Goal: Task Accomplishment & Management: Manage account settings

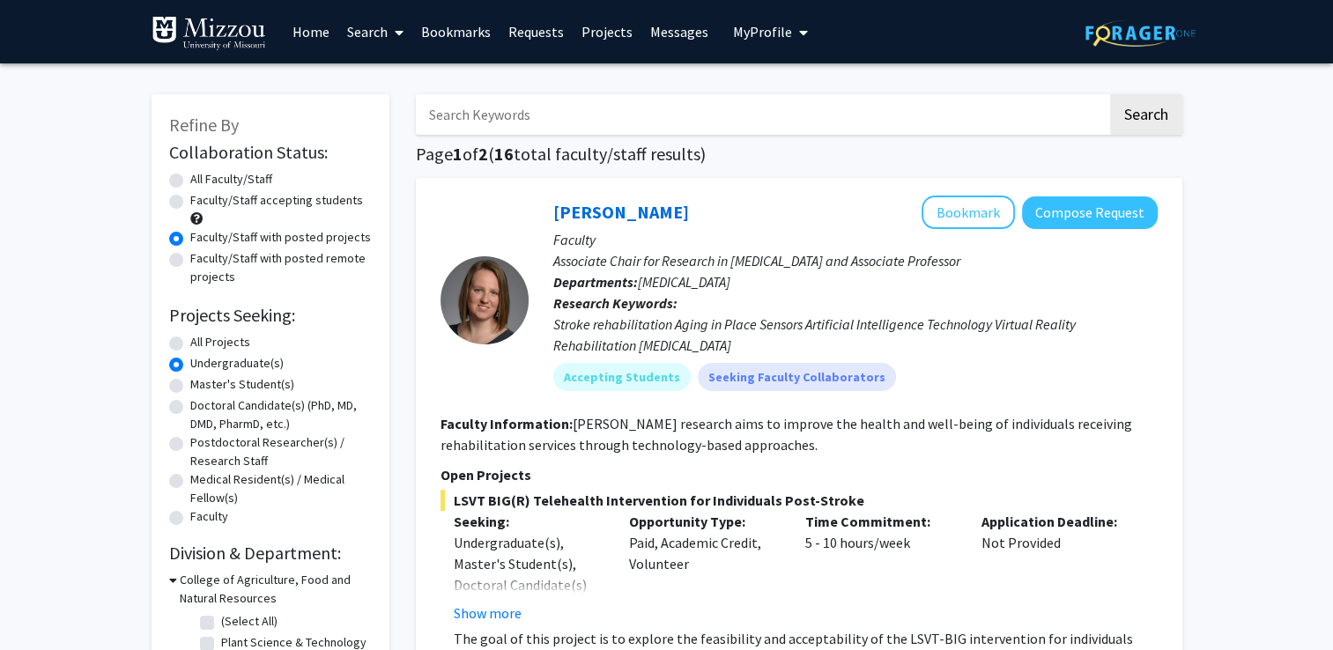
click at [378, 36] on link "Search" at bounding box center [375, 32] width 74 height 62
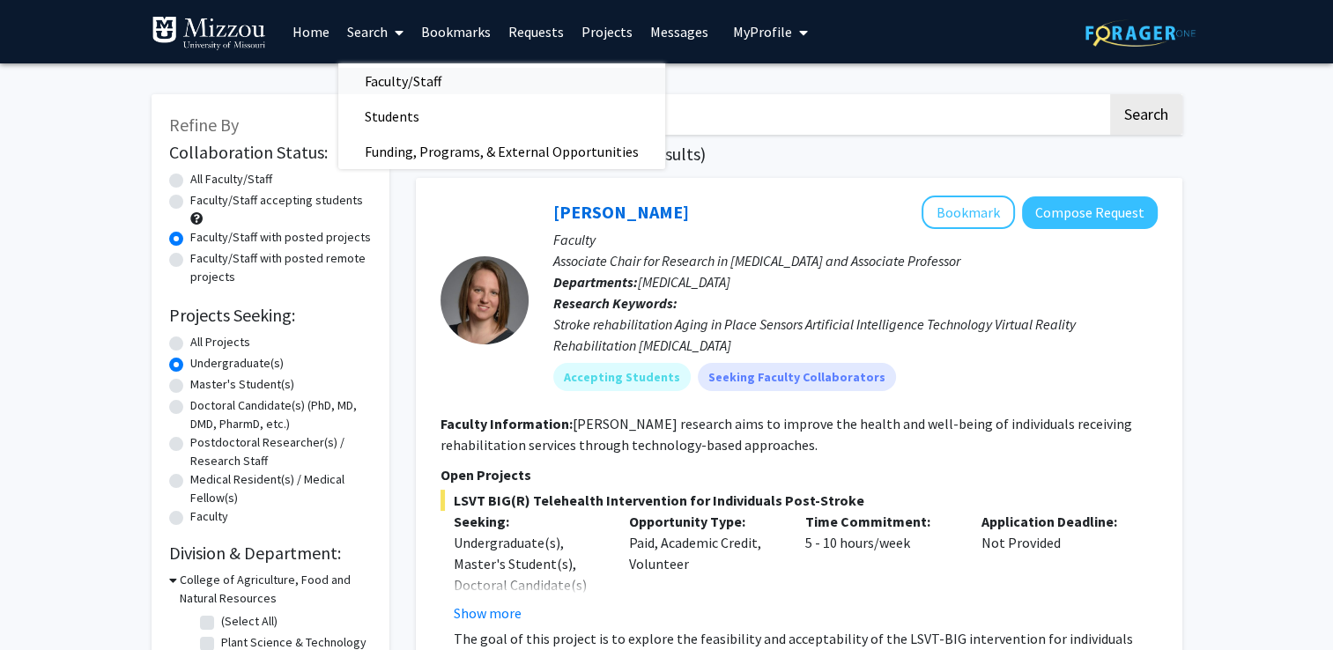
click at [427, 86] on span "Faculty/Staff" at bounding box center [403, 80] width 130 height 35
radio input "true"
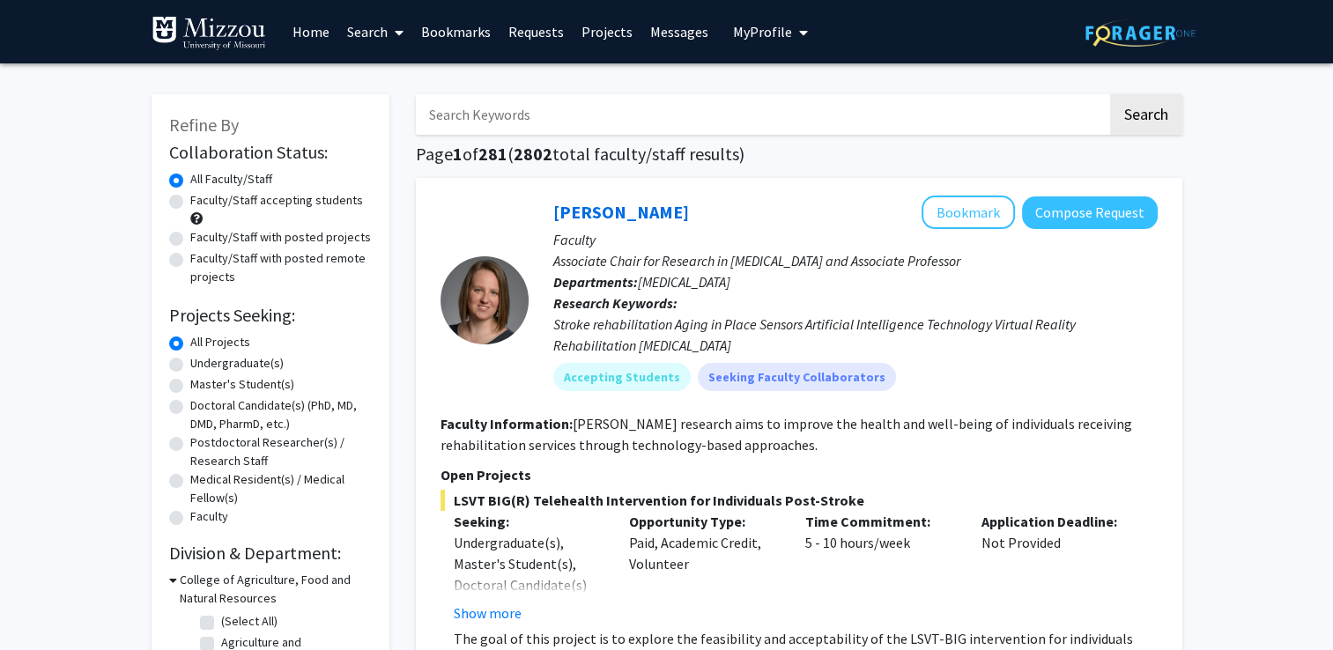
click at [477, 118] on input "Search Keywords" at bounding box center [762, 114] width 692 height 41
click at [1110, 94] on button "Search" at bounding box center [1146, 114] width 72 height 41
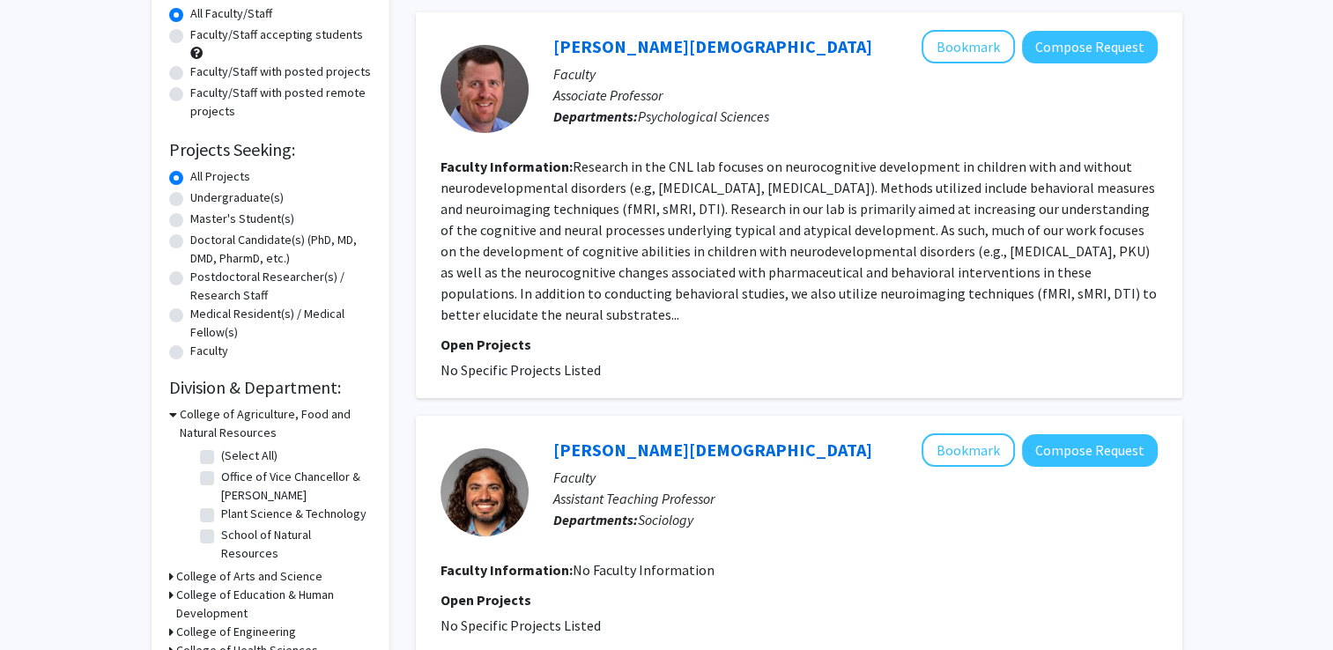
scroll to position [167, 0]
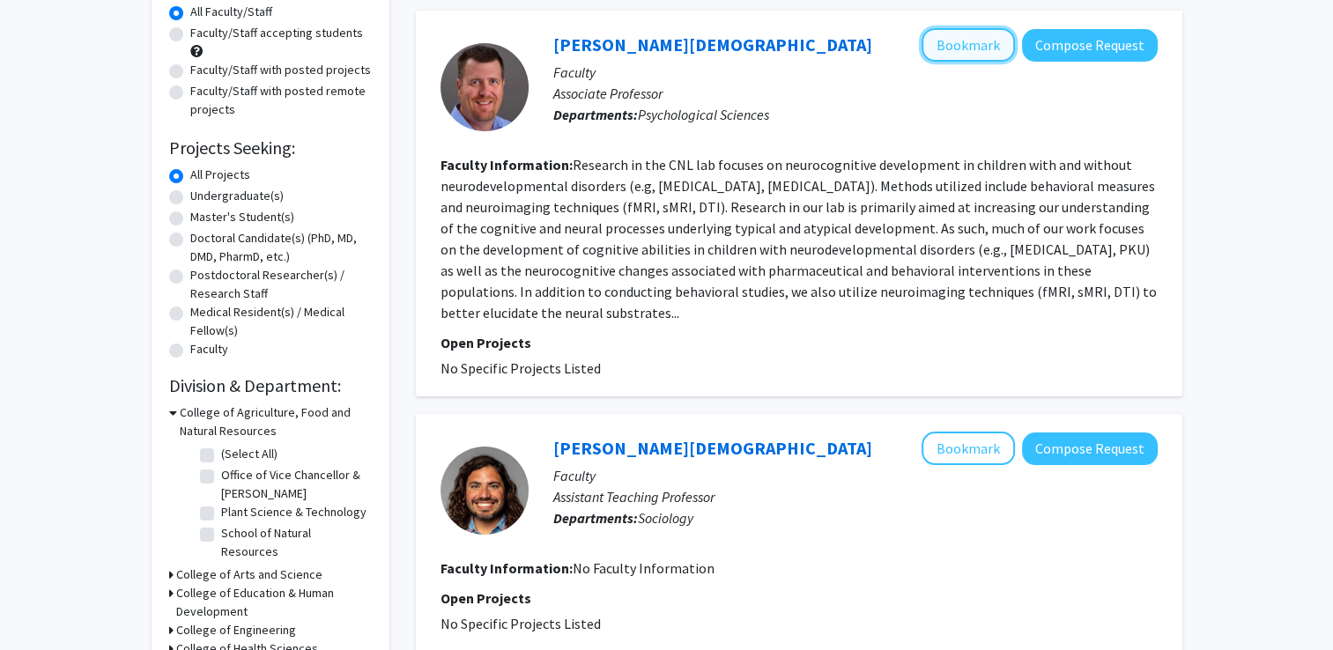
click at [975, 47] on button "Bookmark" at bounding box center [968, 44] width 93 height 33
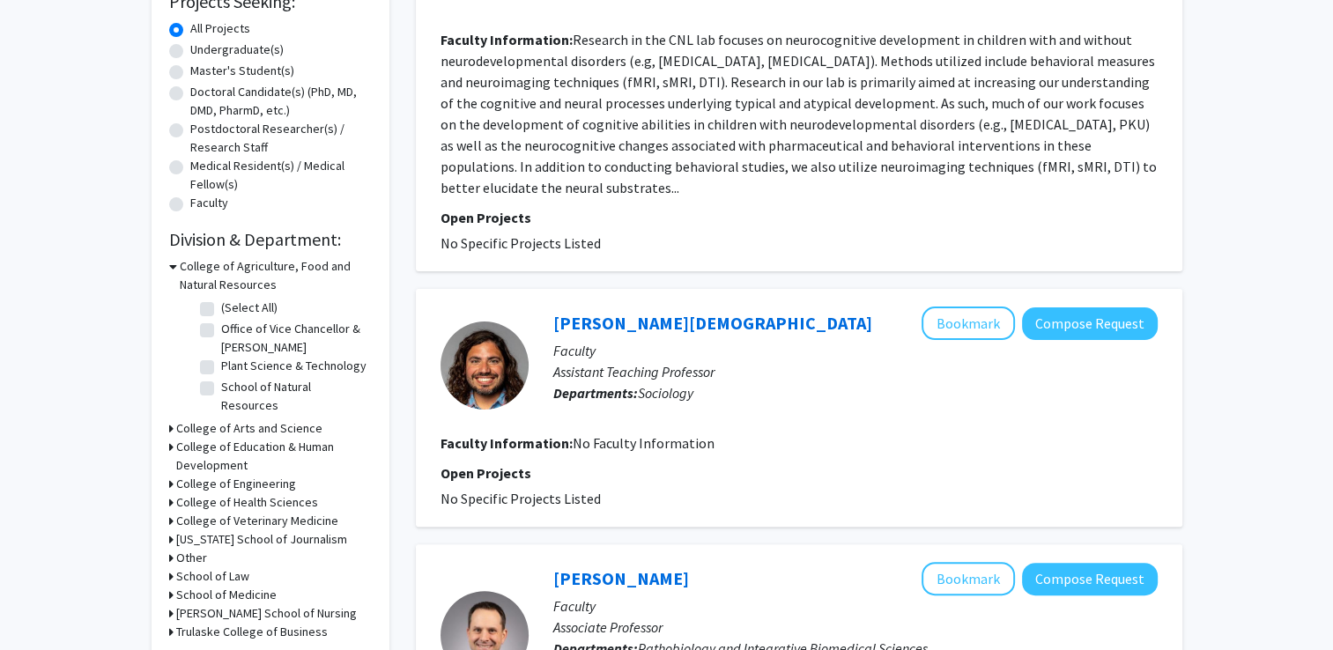
scroll to position [0, 0]
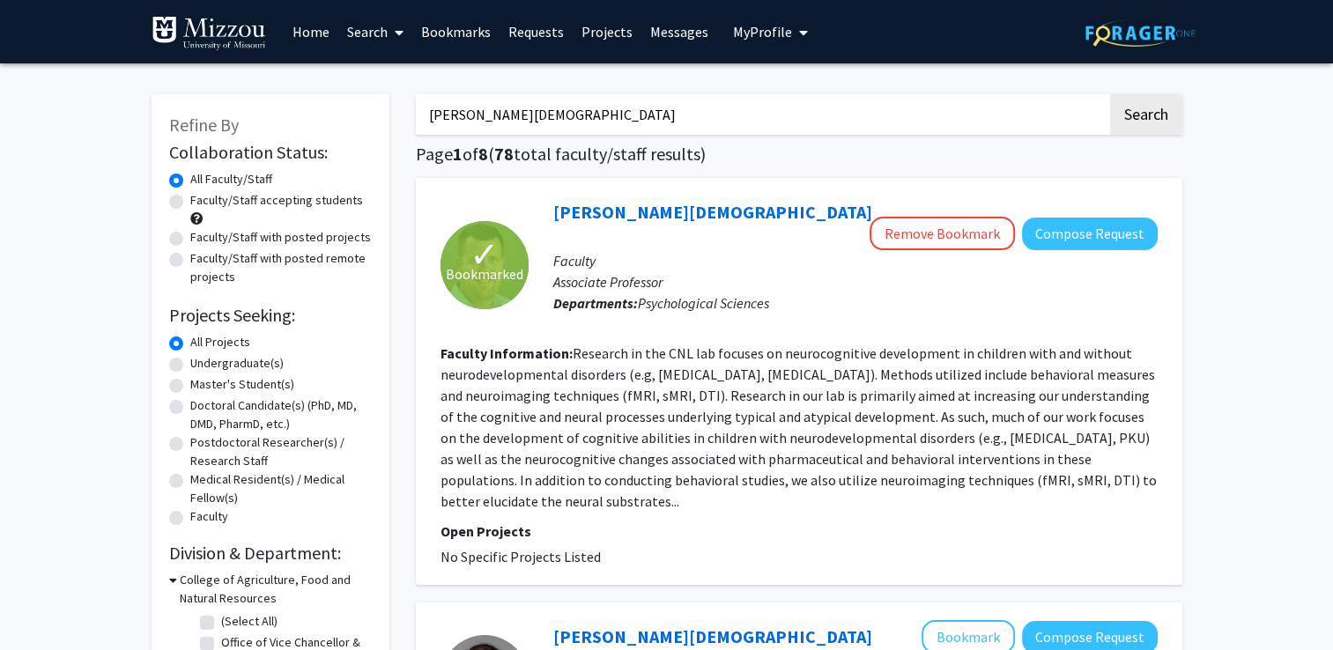
click at [541, 129] on input "[PERSON_NAME][DEMOGRAPHIC_DATA]" at bounding box center [762, 114] width 692 height 41
type input "S"
click at [1110, 94] on button "Search" at bounding box center [1146, 114] width 72 height 41
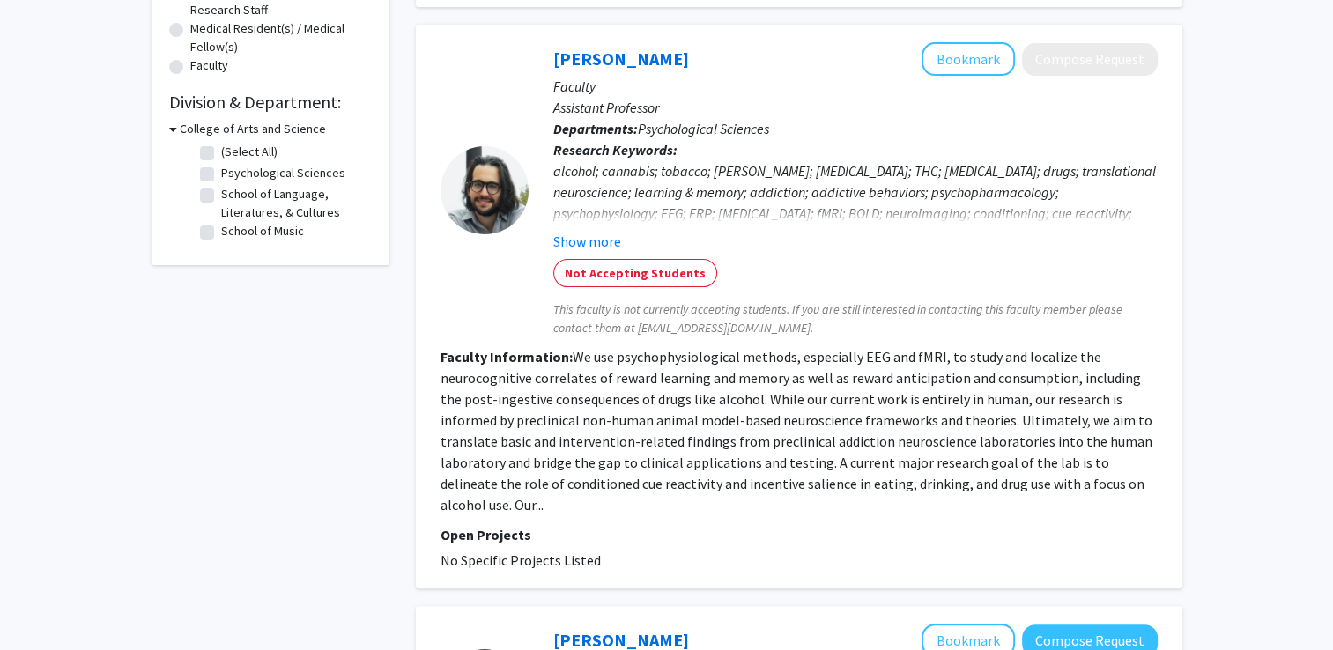
scroll to position [457, 0]
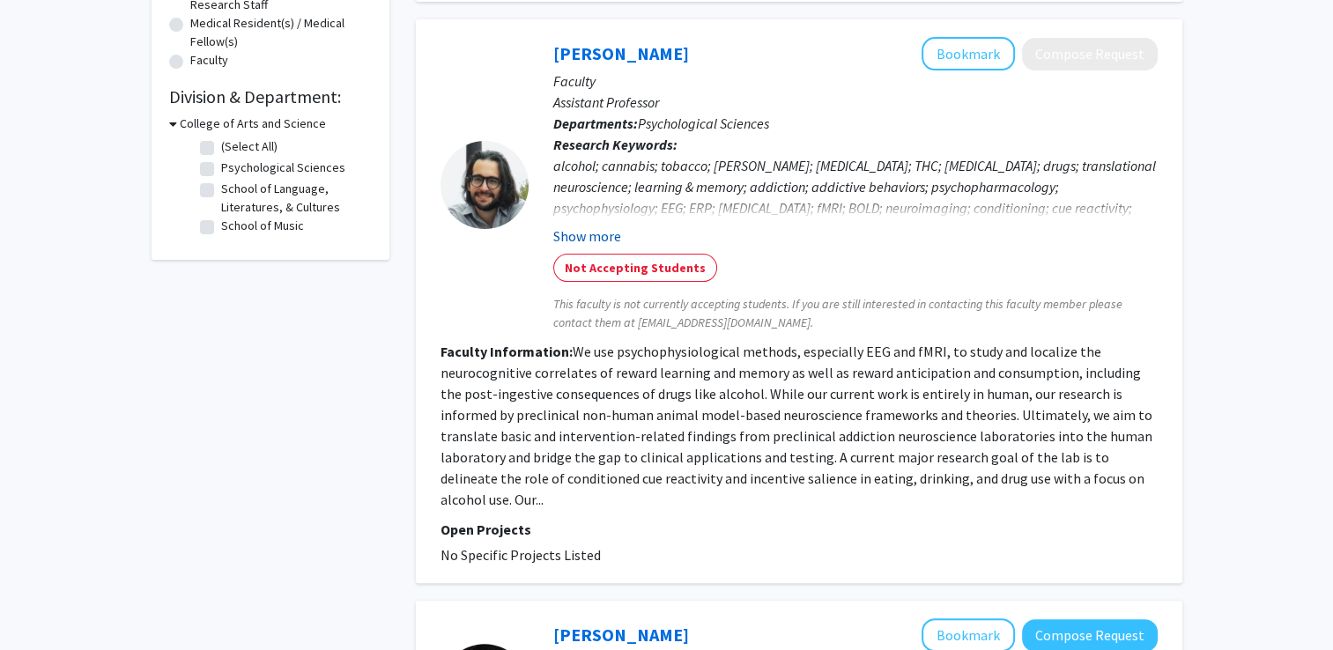
click at [613, 226] on button "Show more" at bounding box center [587, 236] width 68 height 21
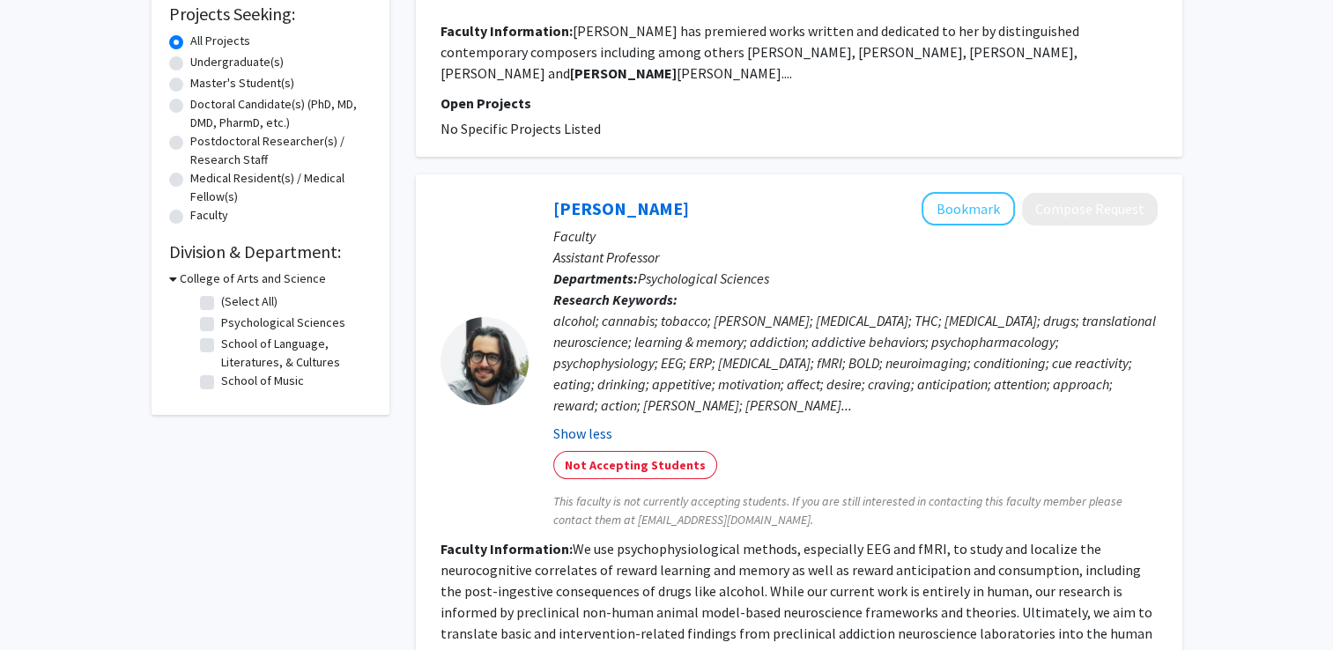
scroll to position [300, 0]
click at [972, 194] on button "Bookmark" at bounding box center [968, 210] width 93 height 33
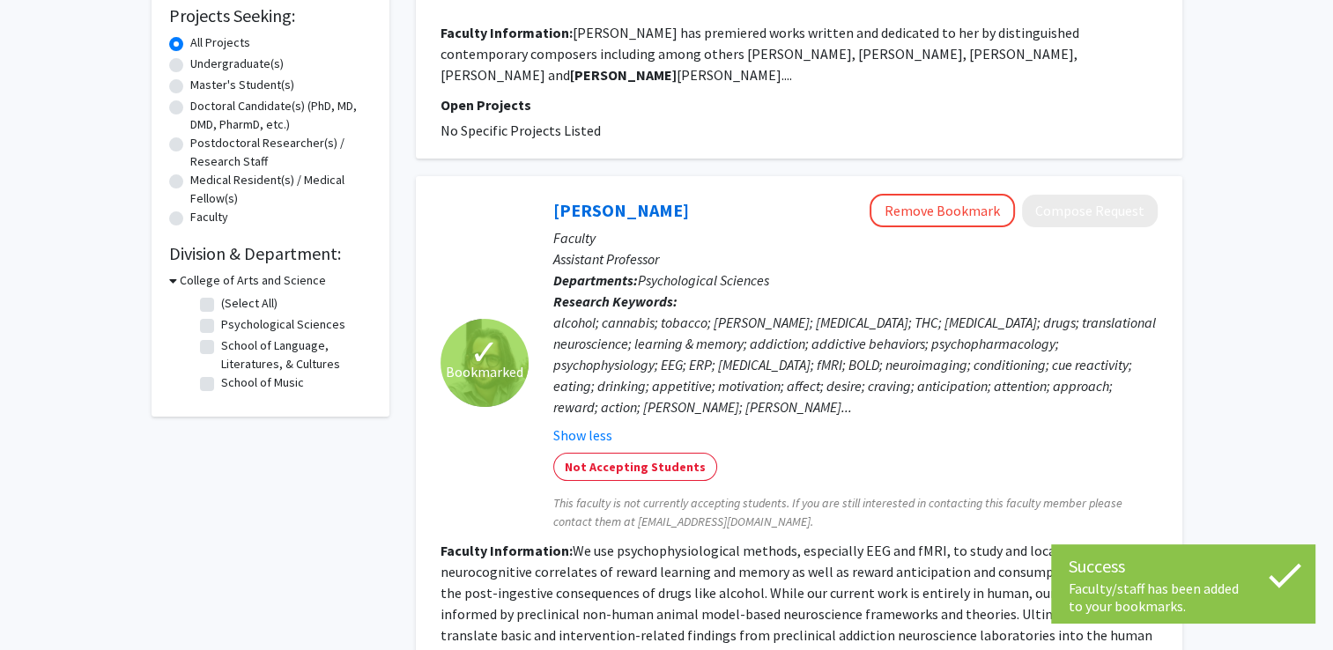
scroll to position [0, 0]
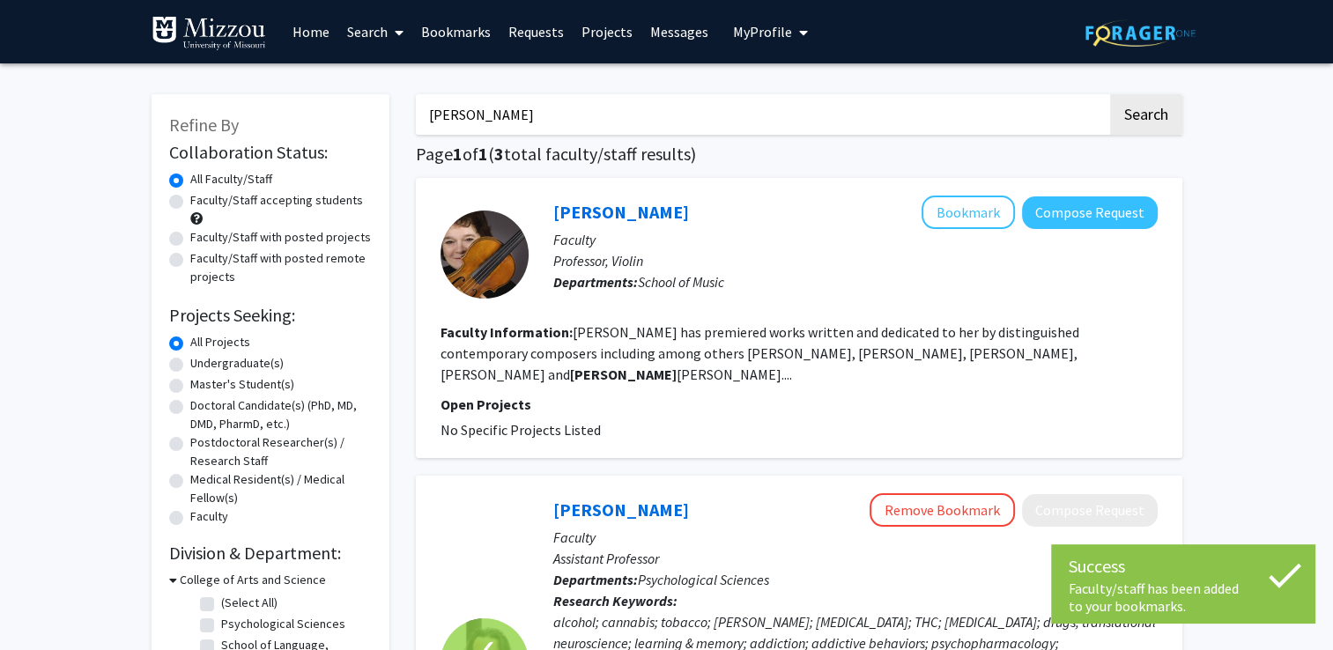
click at [532, 115] on input "[PERSON_NAME]" at bounding box center [762, 114] width 692 height 41
type input "R"
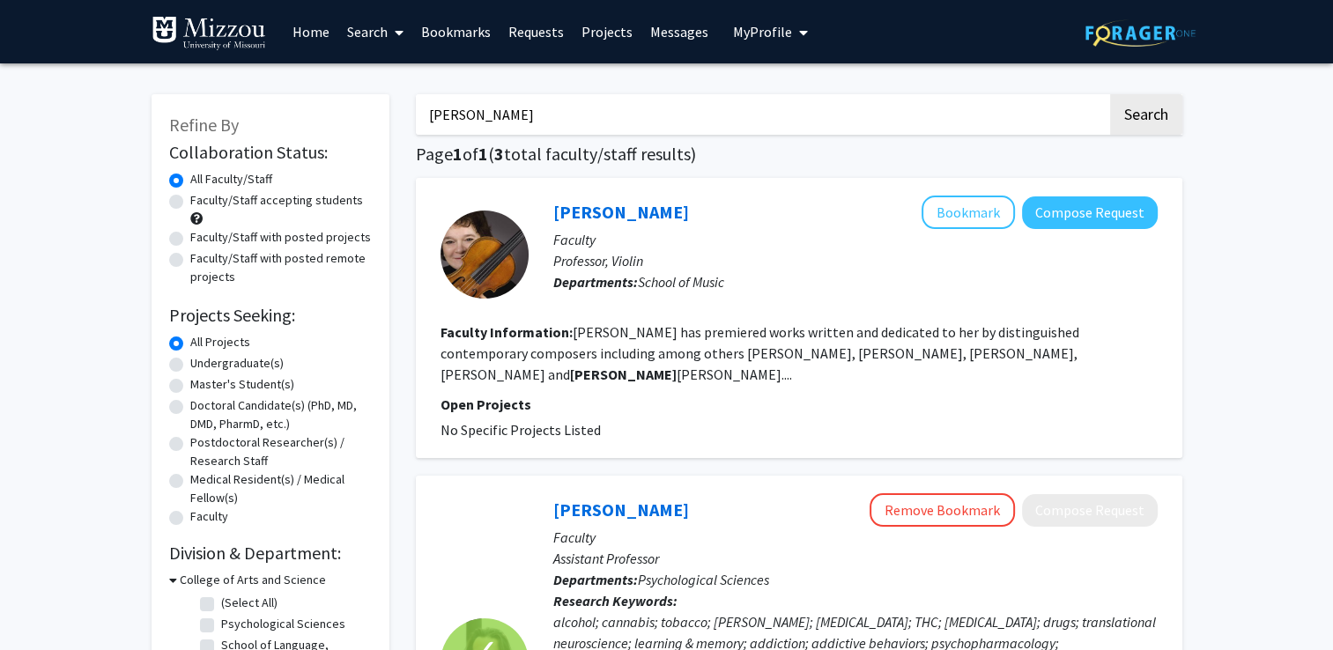
click at [1110, 94] on button "Search" at bounding box center [1146, 114] width 72 height 41
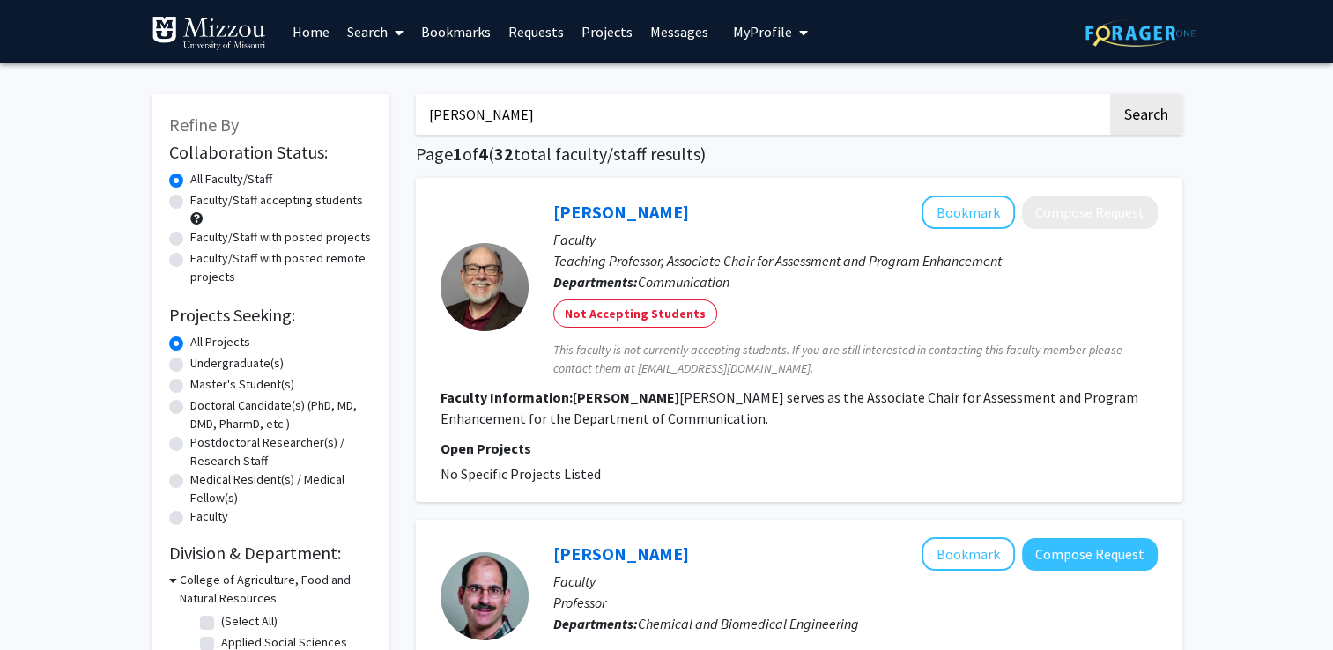
click at [1110, 94] on button "Search" at bounding box center [1146, 114] width 72 height 41
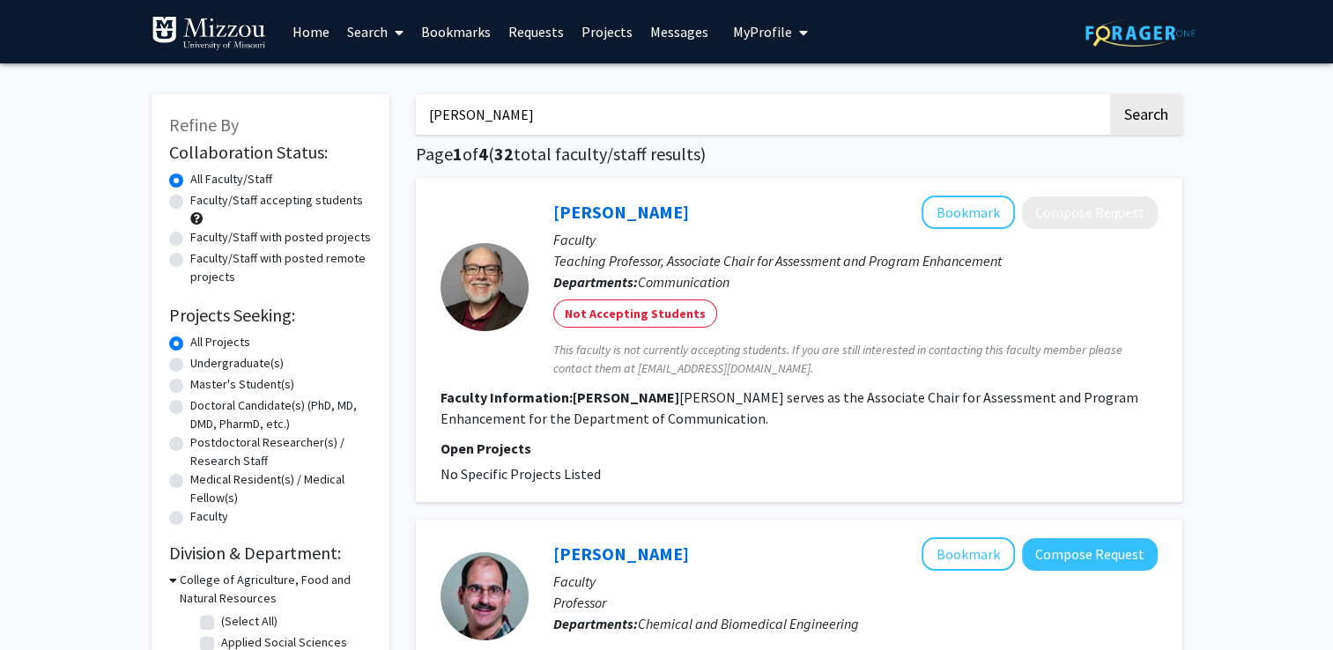
click at [1110, 94] on button "Search" at bounding box center [1146, 114] width 72 height 41
type input "S"
click at [1110, 94] on button "Search" at bounding box center [1146, 114] width 72 height 41
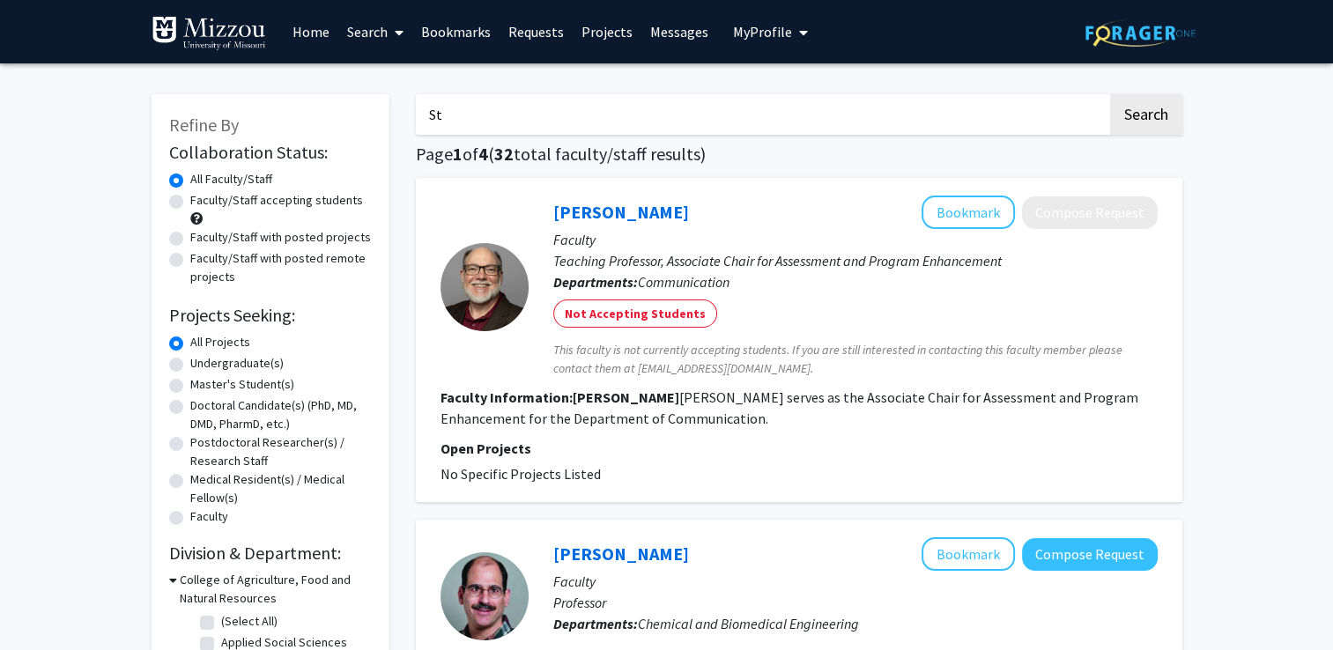
type input "S"
click at [1110, 94] on button "Search" at bounding box center [1146, 114] width 72 height 41
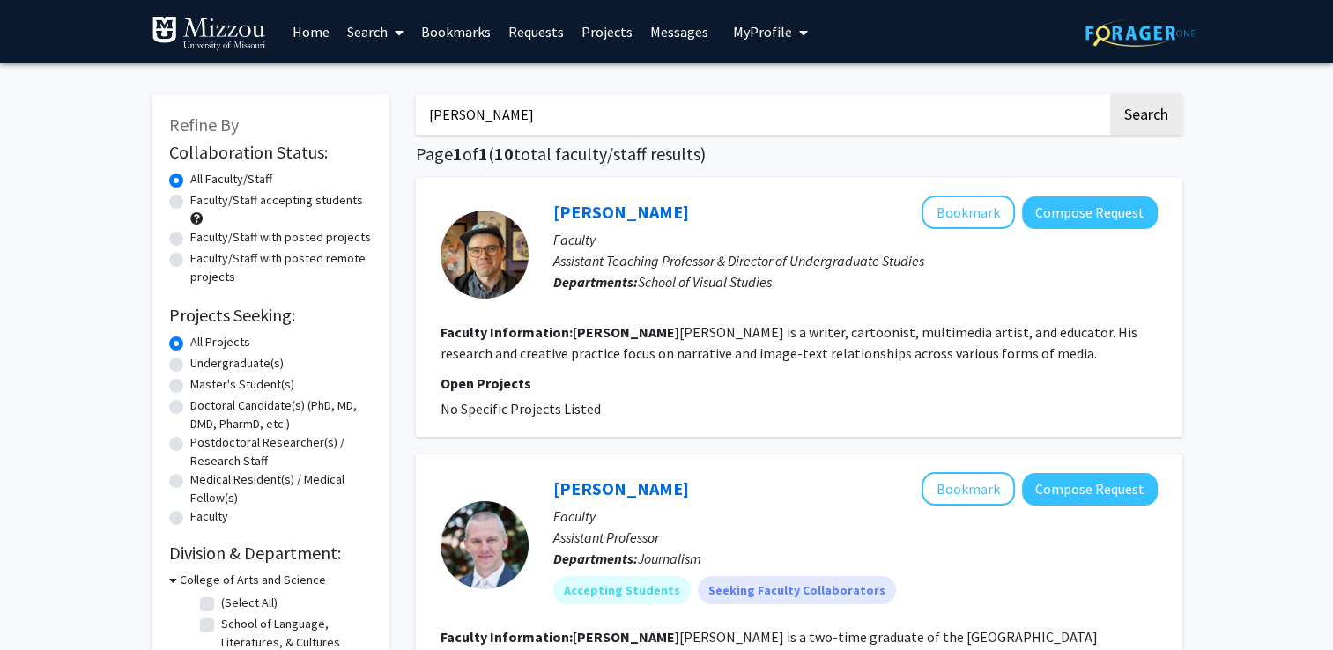
click at [1110, 94] on button "Search" at bounding box center [1146, 114] width 72 height 41
type input "N"
click at [350, 234] on label "Faculty/Staff with posted projects" at bounding box center [280, 237] width 181 height 19
click at [202, 234] on input "Faculty/Staff with posted projects" at bounding box center [195, 233] width 11 height 11
radio input "true"
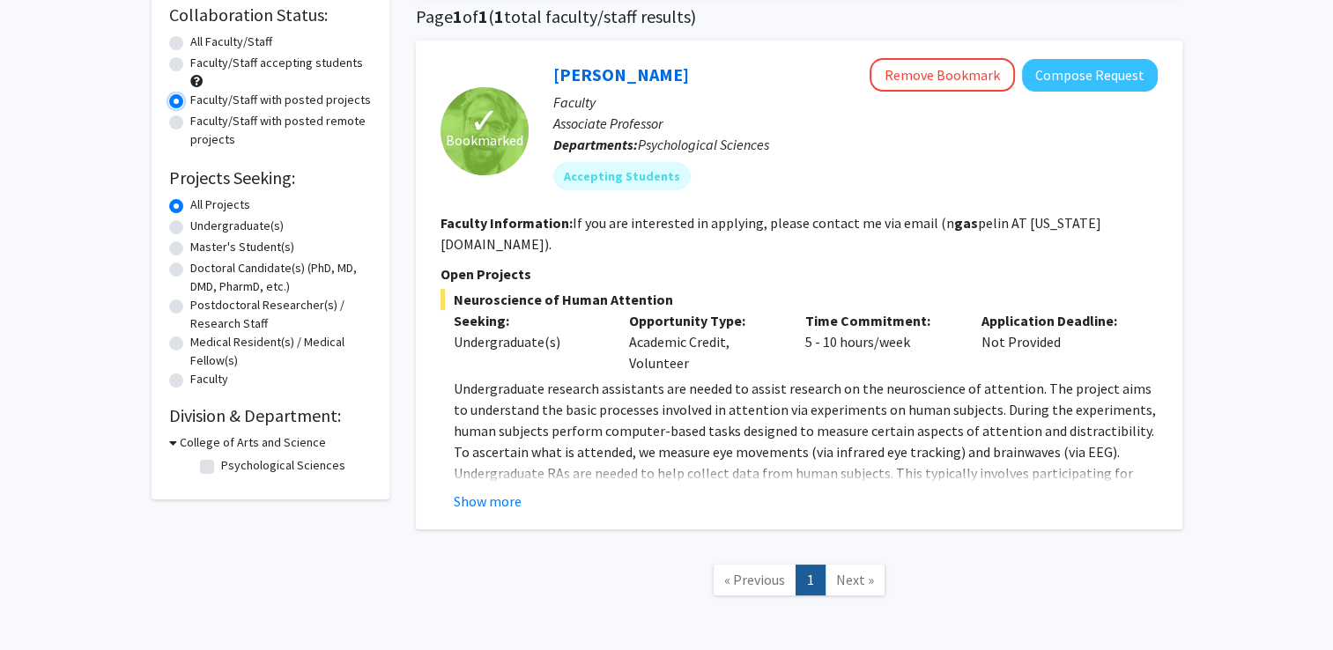
scroll to position [189, 0]
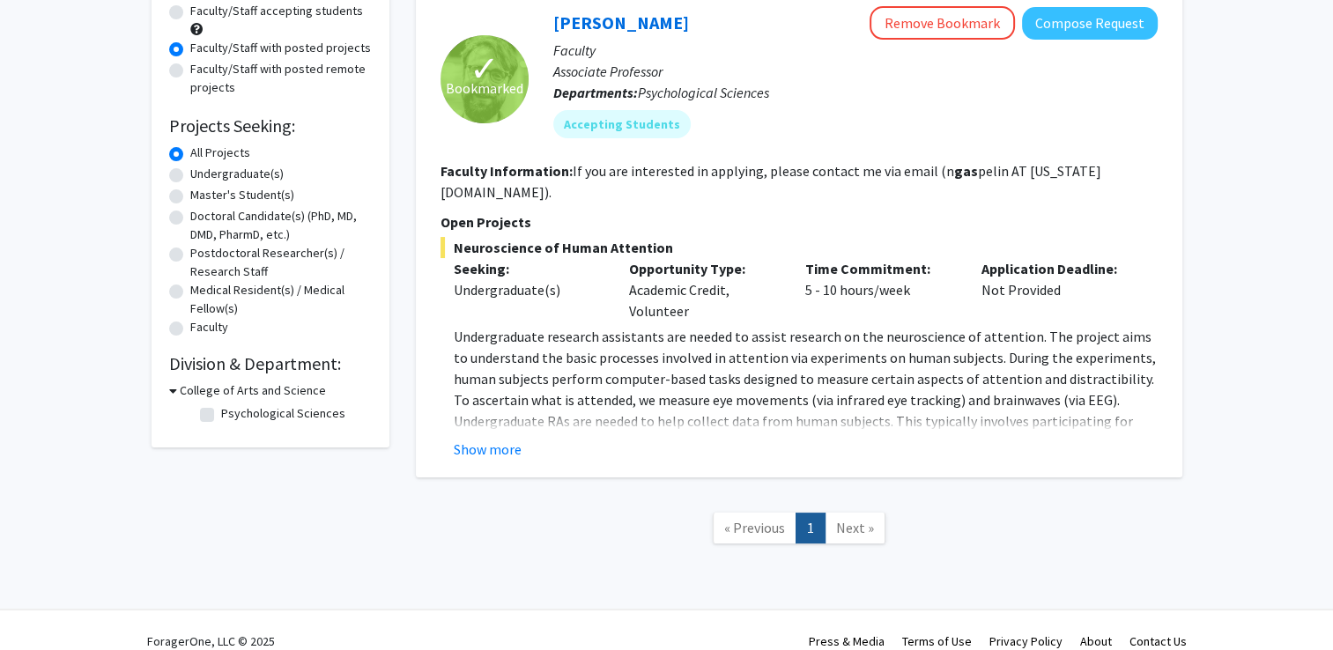
click at [865, 519] on span "Next »" at bounding box center [855, 528] width 38 height 18
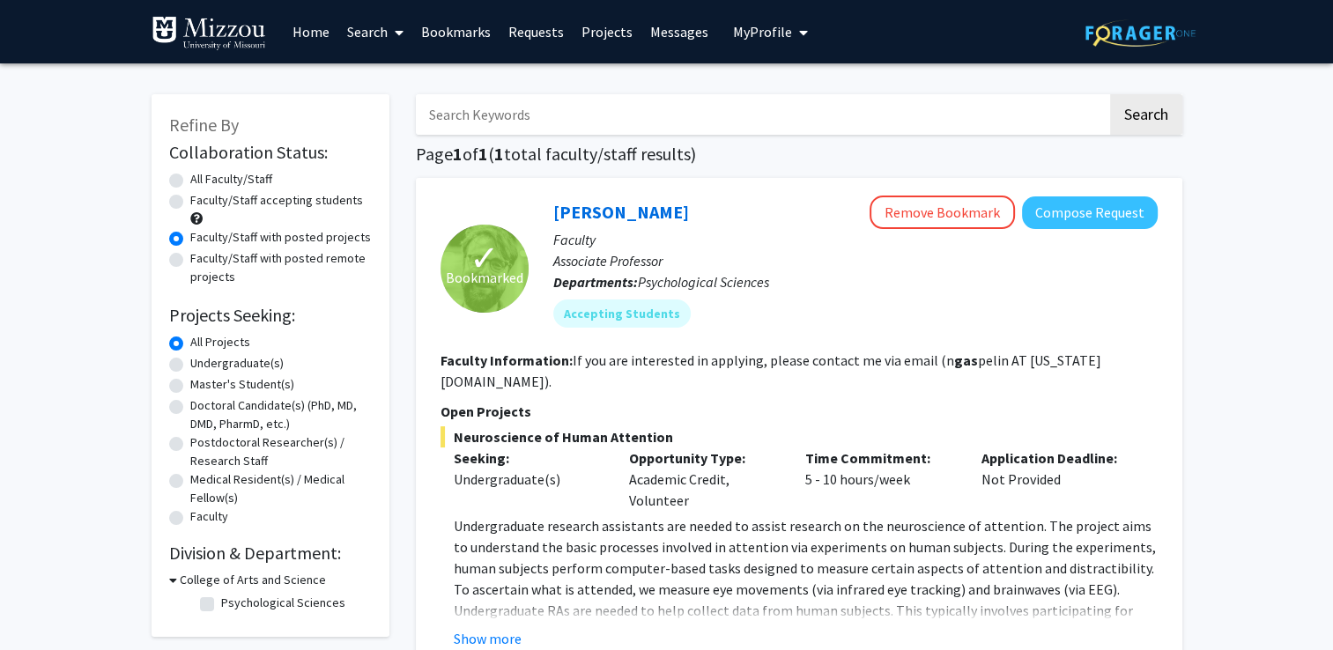
click at [242, 172] on label "All Faculty/Staff" at bounding box center [231, 179] width 82 height 19
click at [202, 172] on input "All Faculty/Staff" at bounding box center [195, 175] width 11 height 11
radio input "true"
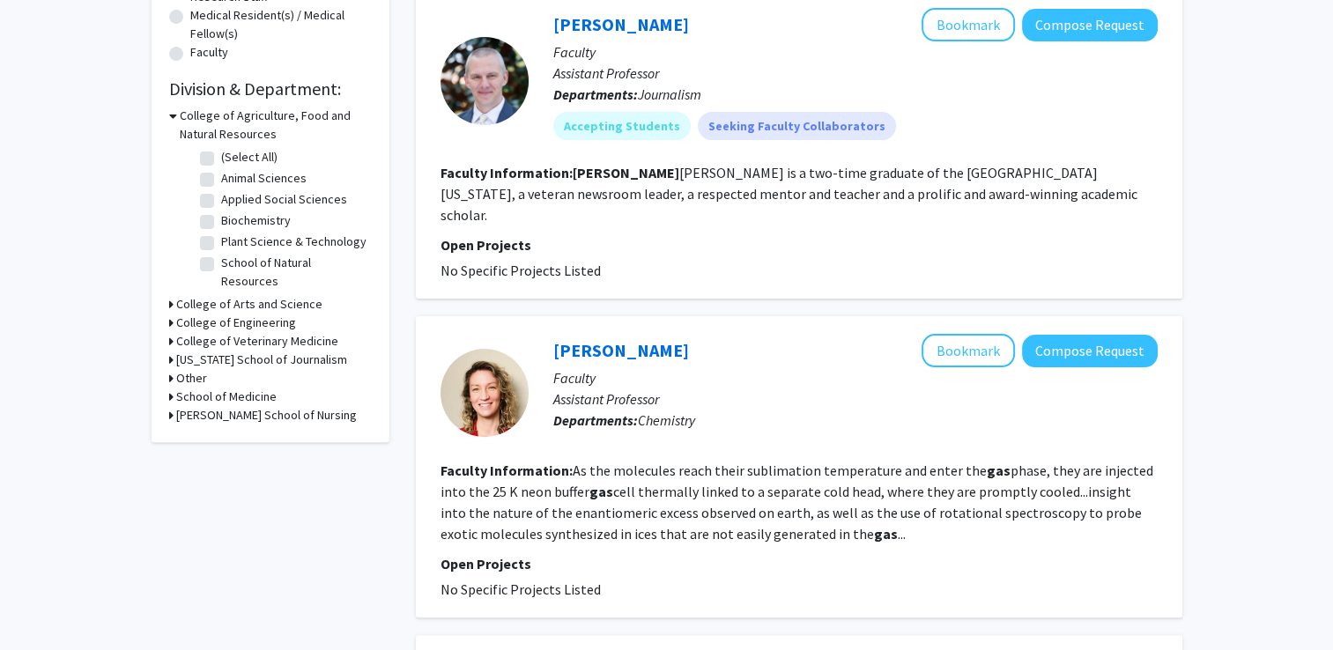
scroll to position [465, 0]
click at [215, 196] on fg-checkbox "Applied Social Sciences Applied Social Sciences" at bounding box center [283, 199] width 167 height 21
click at [221, 197] on label "Applied Social Sciences" at bounding box center [284, 198] width 126 height 19
click at [221, 197] on input "Applied Social Sciences" at bounding box center [226, 194] width 11 height 11
checkbox input "true"
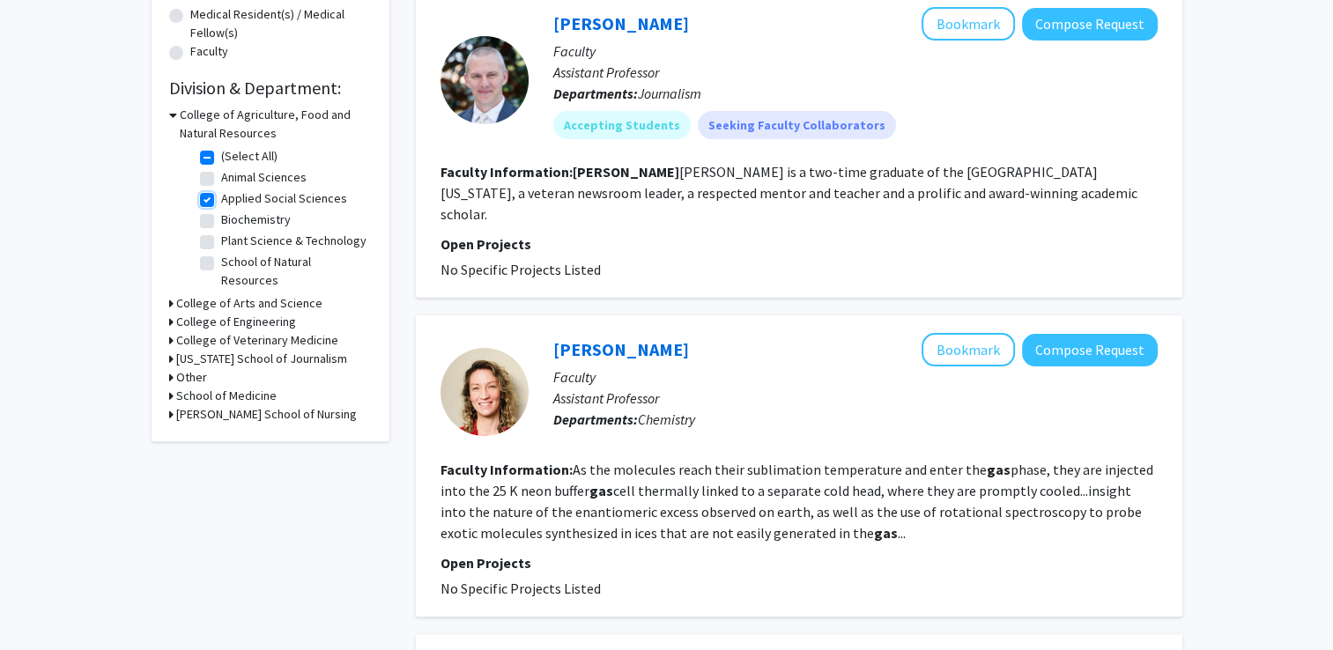
checkbox input "true"
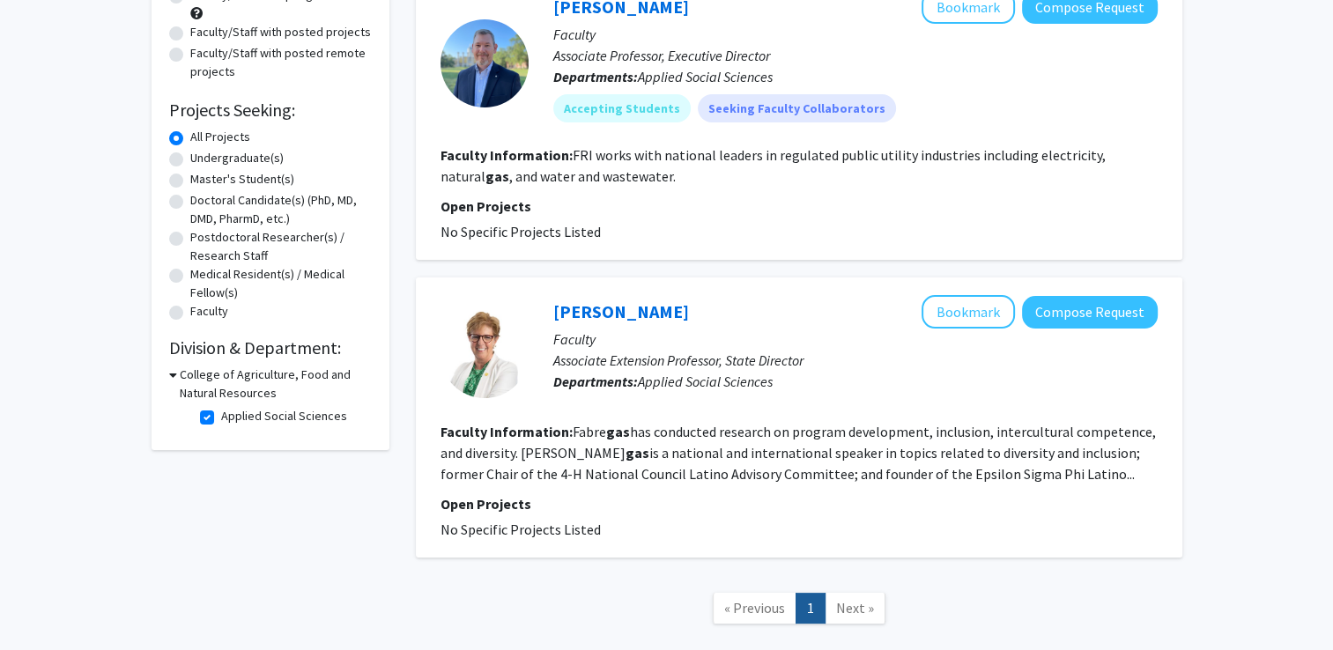
scroll to position [198, 0]
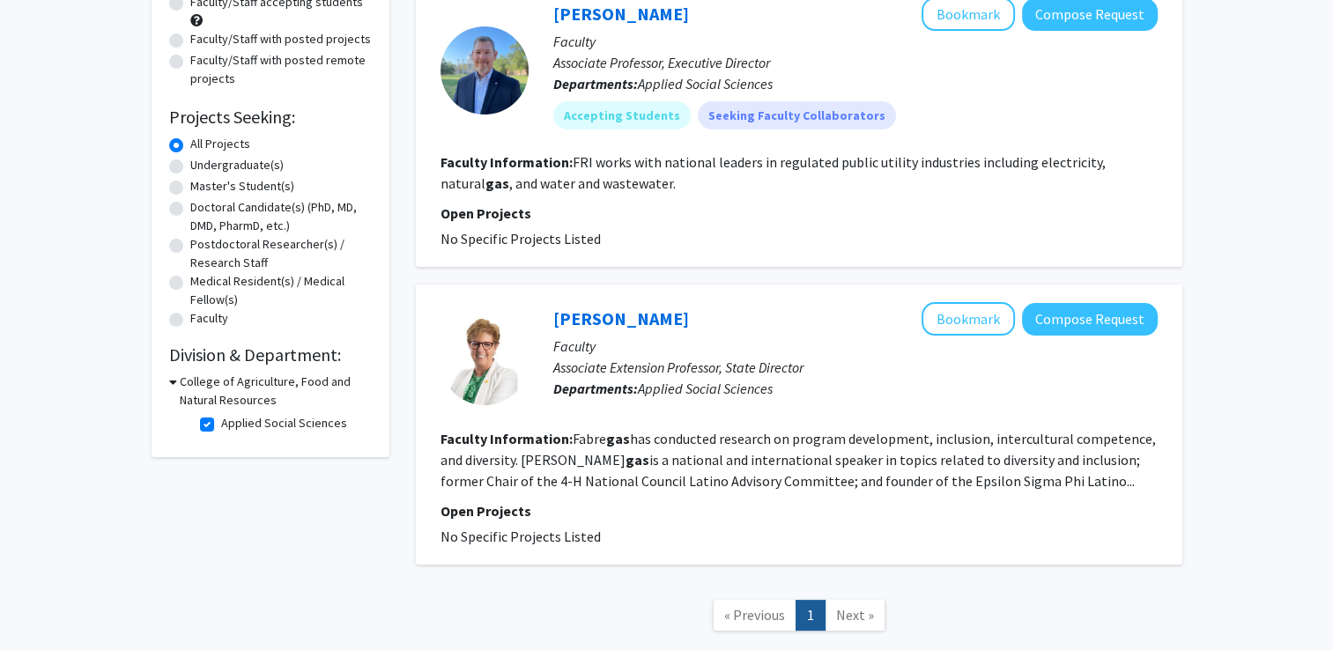
click at [173, 379] on icon at bounding box center [173, 382] width 8 height 19
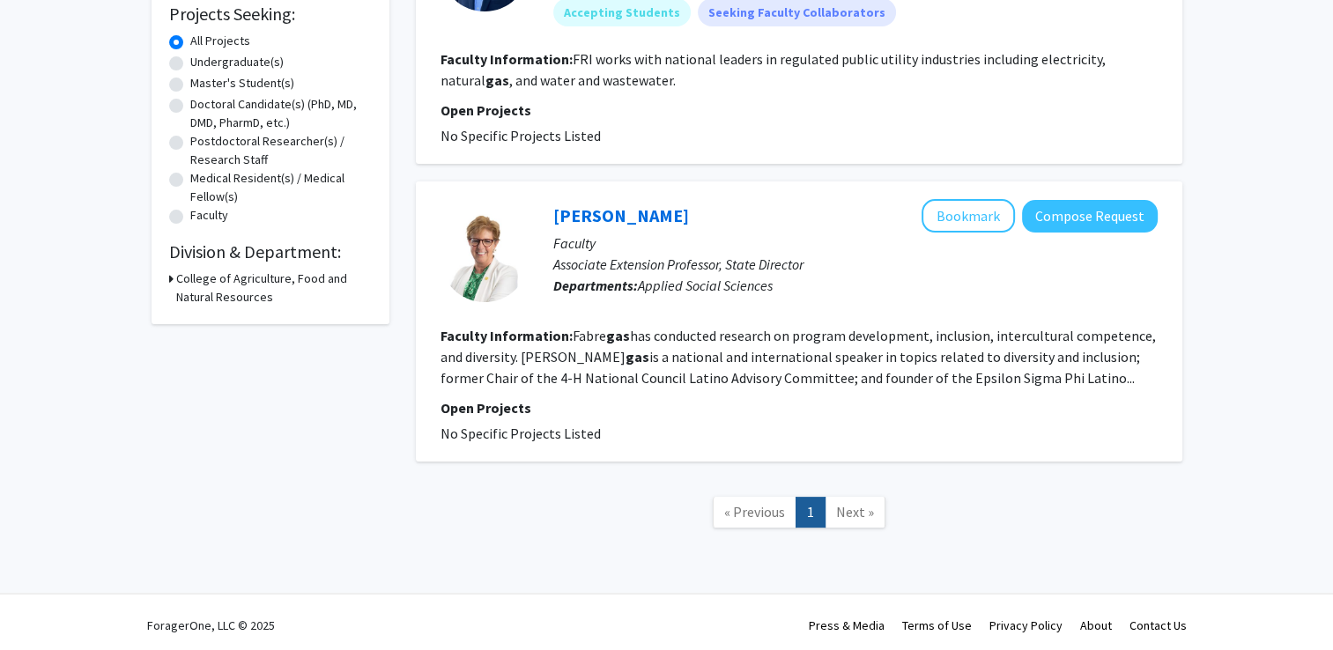
scroll to position [306, 0]
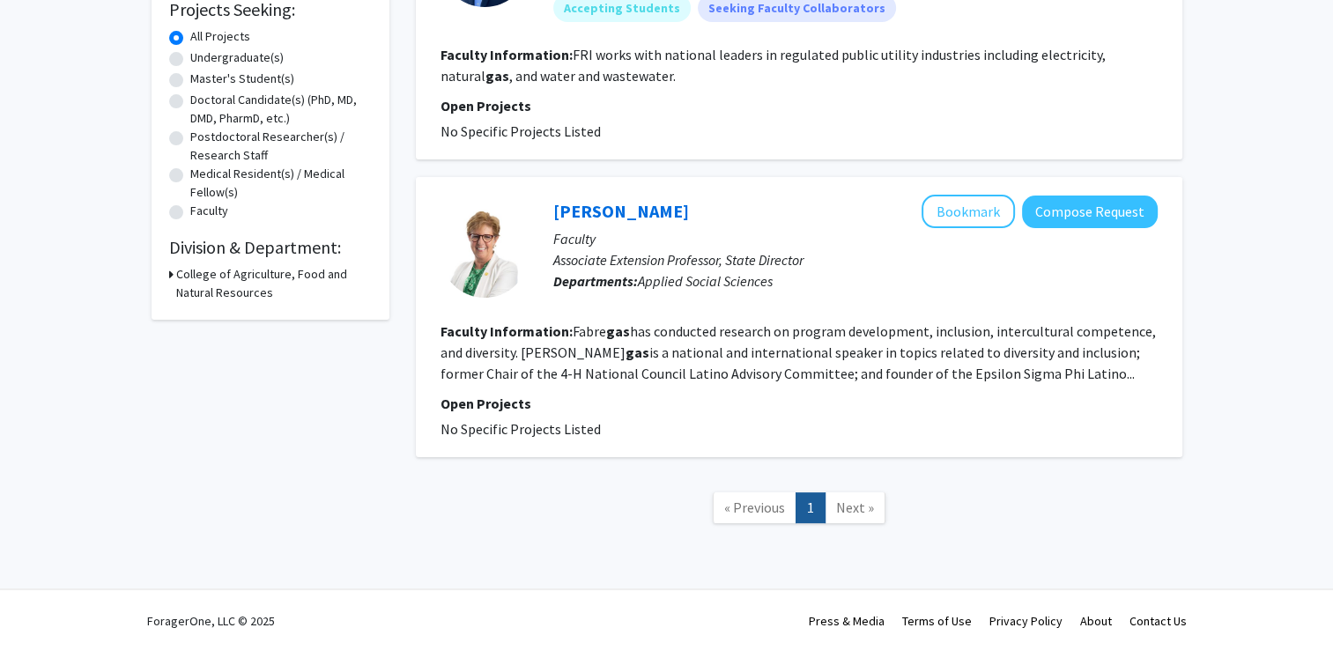
click at [171, 271] on icon at bounding box center [171, 274] width 4 height 19
click at [221, 319] on label "Applied Social Sciences" at bounding box center [284, 316] width 126 height 19
click at [221, 318] on input "Applied Social Sciences" at bounding box center [226, 312] width 11 height 11
checkbox input "false"
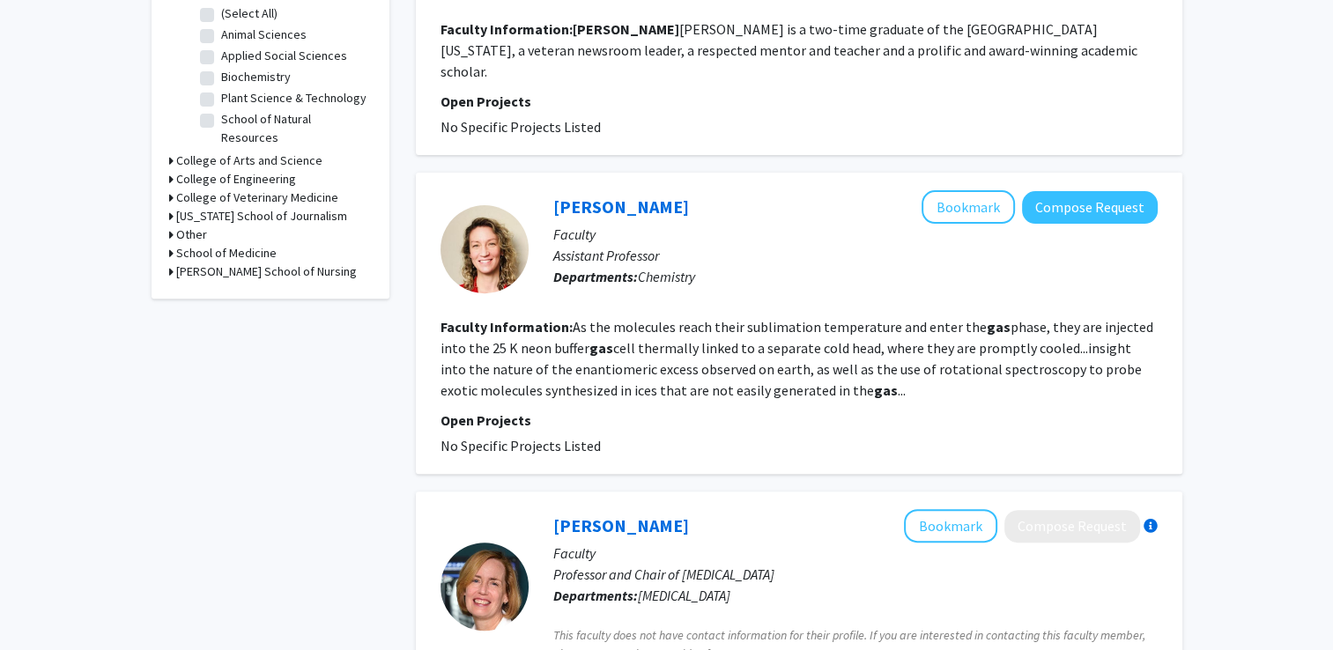
scroll to position [610, 0]
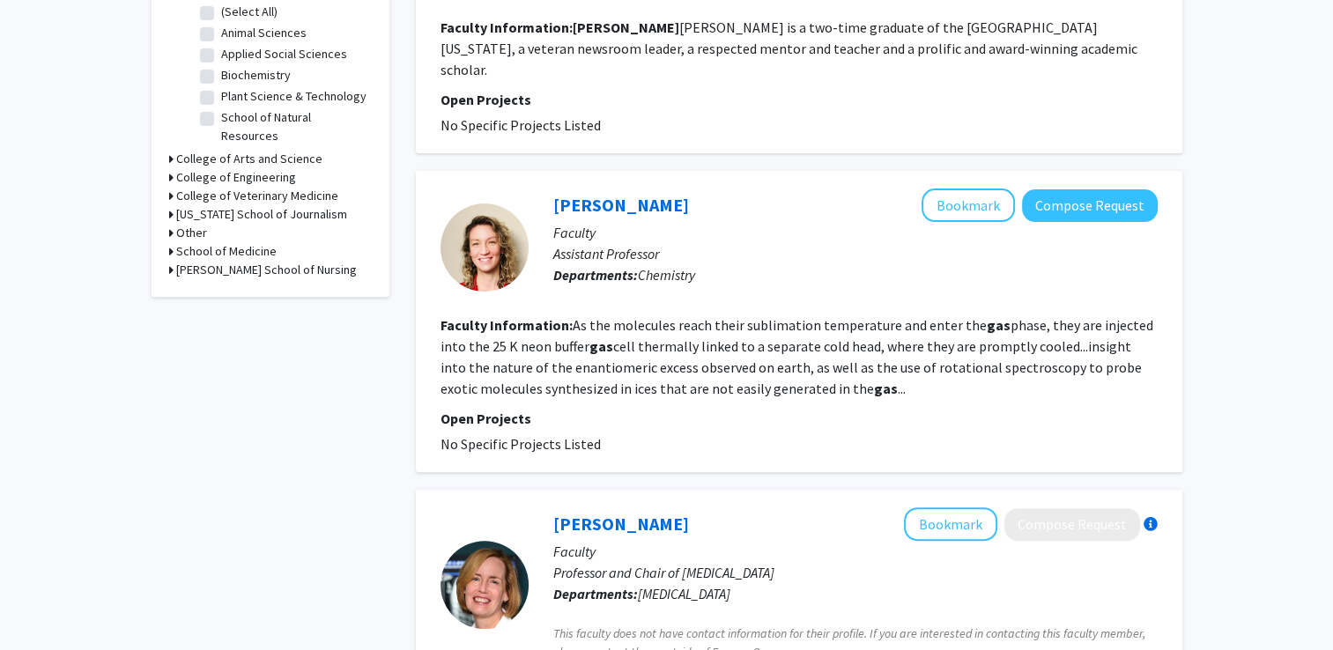
click at [173, 150] on div "College of Arts and Science" at bounding box center [270, 159] width 203 height 19
click at [169, 150] on icon at bounding box center [171, 159] width 4 height 19
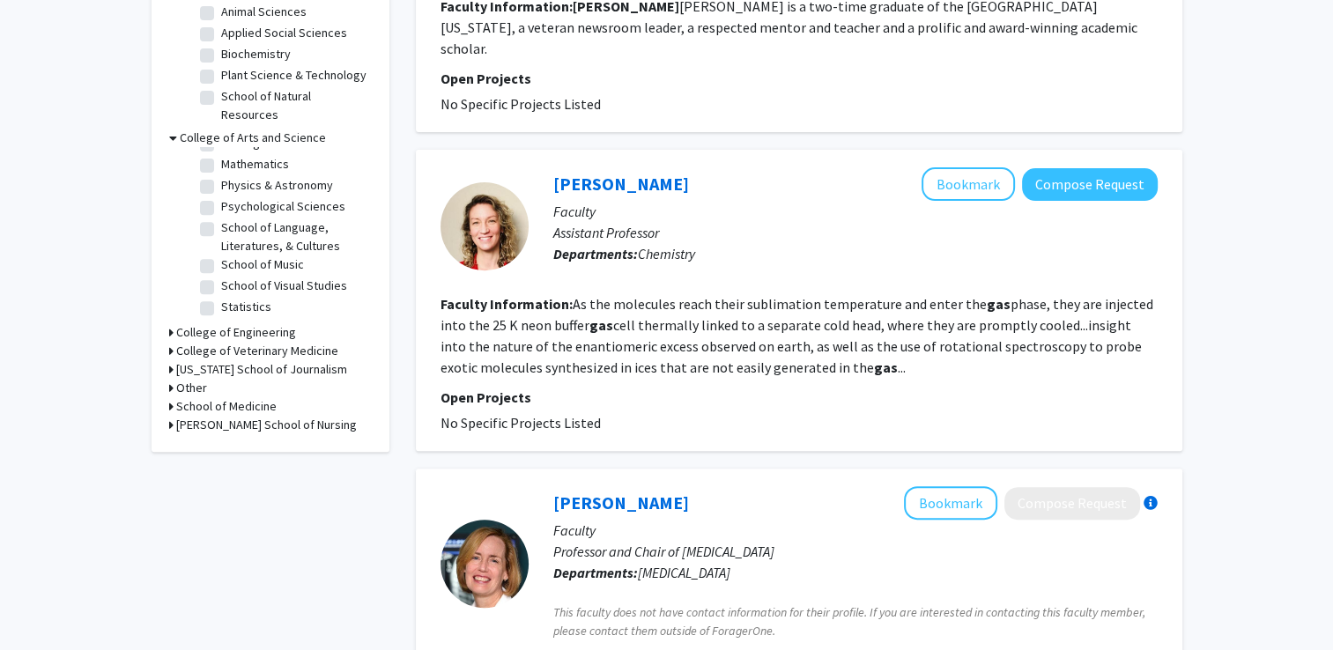
scroll to position [633, 0]
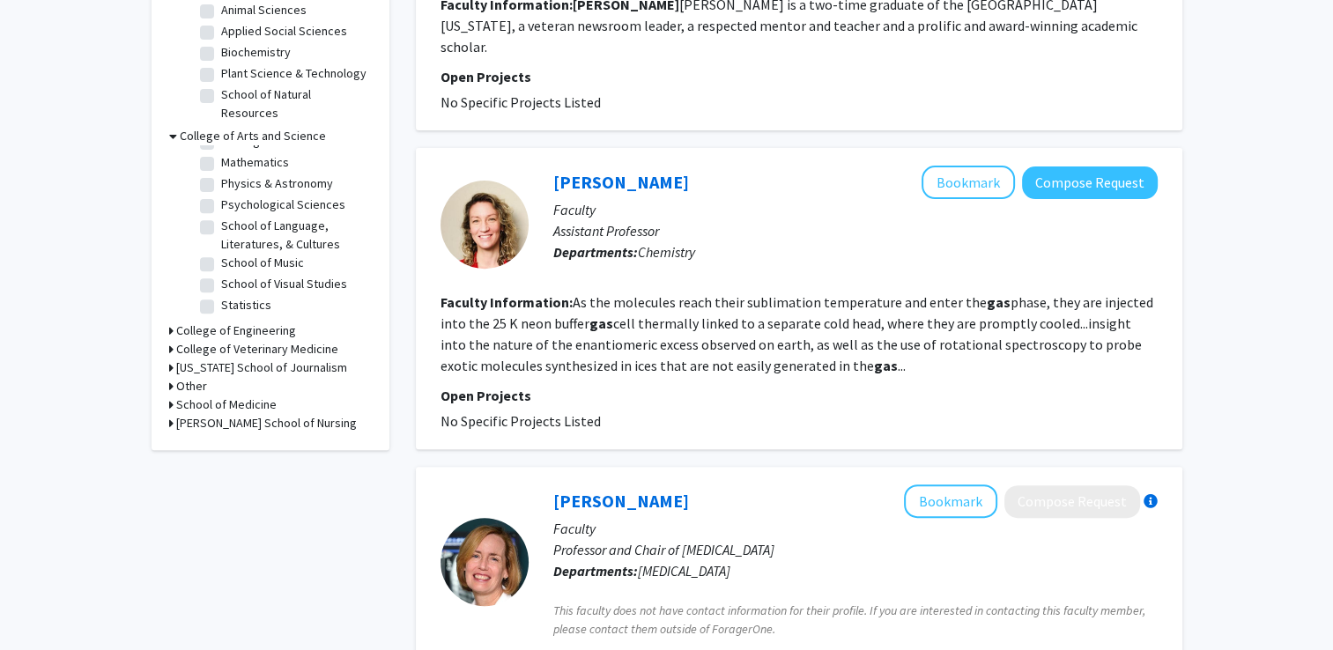
click at [243, 196] on label "Psychological Sciences" at bounding box center [283, 205] width 124 height 19
click at [233, 196] on input "Psychological Sciences" at bounding box center [226, 201] width 11 height 11
checkbox input "true"
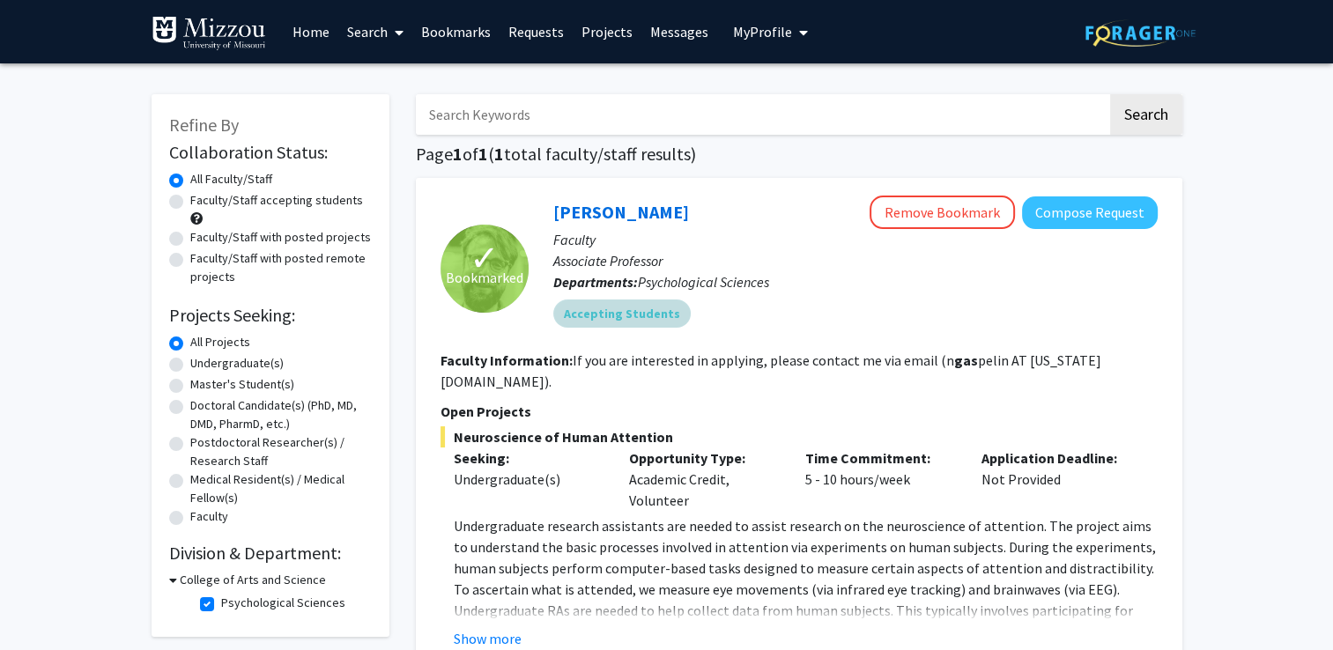
scroll to position [189, 0]
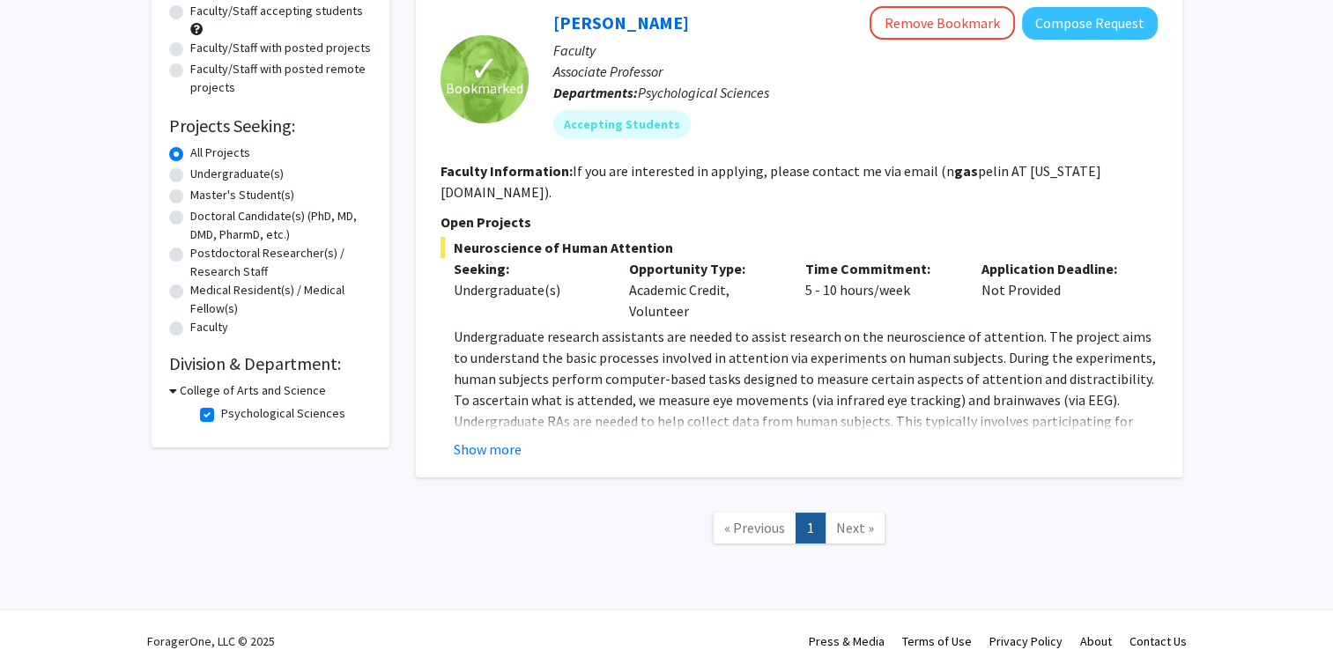
click at [865, 515] on link "Next »" at bounding box center [855, 528] width 61 height 31
click at [221, 414] on label "Psychological Sciences" at bounding box center [283, 414] width 124 height 19
click at [221, 414] on input "Psychological Sciences" at bounding box center [226, 410] width 11 height 11
checkbox input "false"
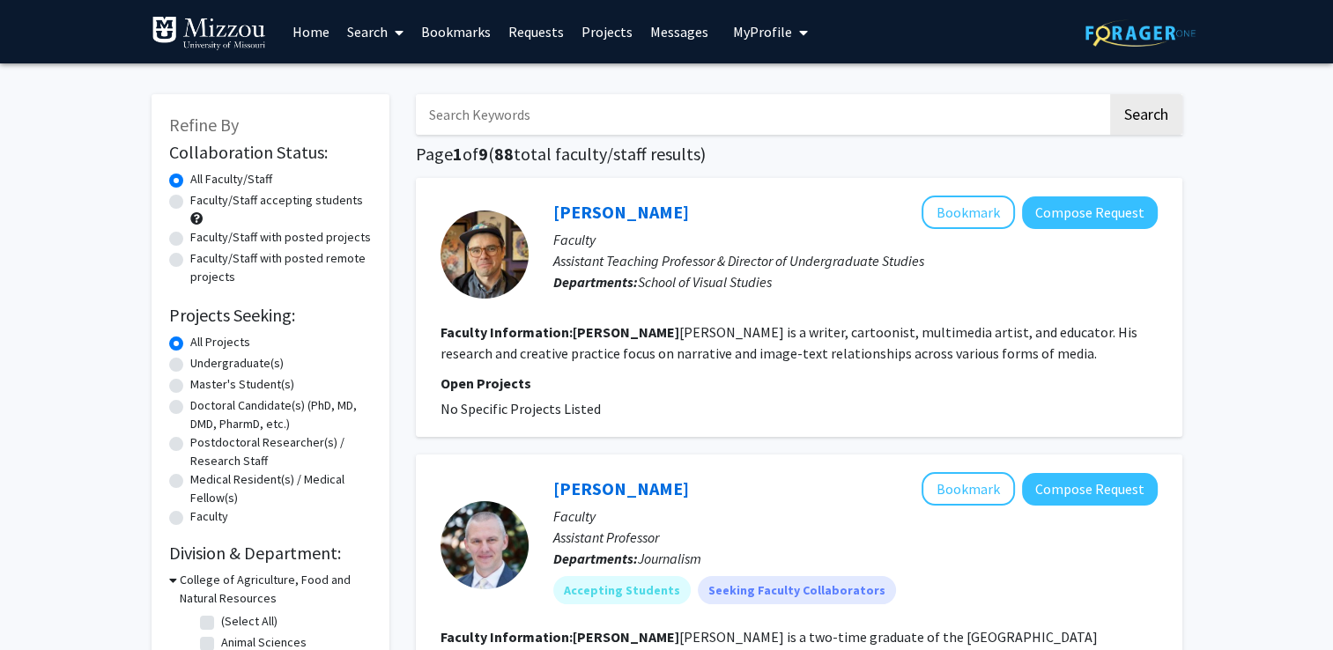
click at [575, 109] on input "Search Keywords" at bounding box center [762, 114] width 692 height 41
click at [1110, 94] on button "Search" at bounding box center [1146, 114] width 72 height 41
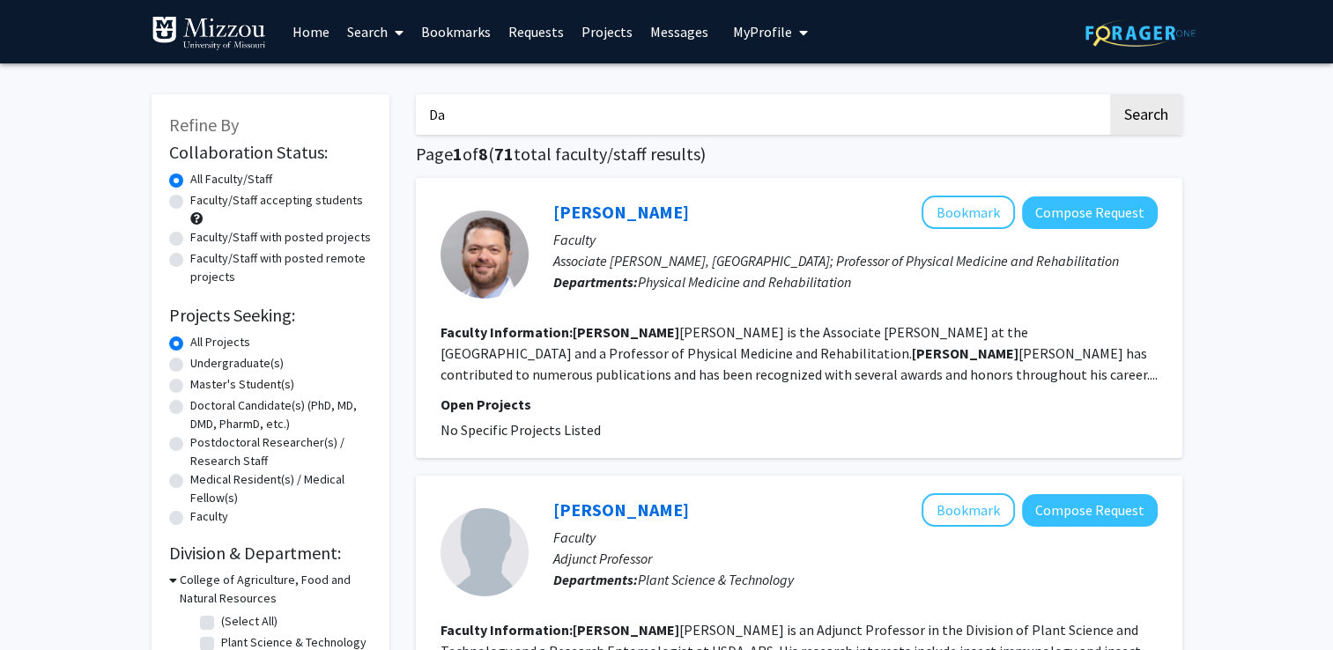
type input "D"
click at [1110, 94] on button "Search" at bounding box center [1146, 114] width 72 height 41
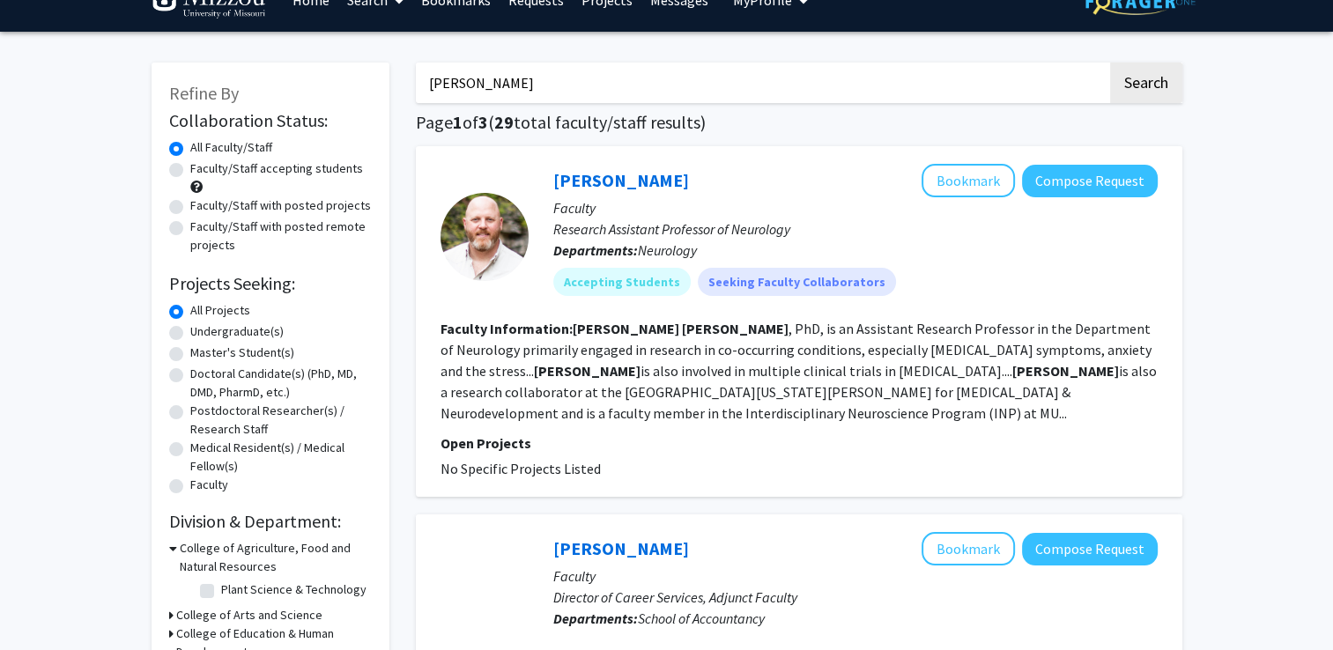
scroll to position [35, 0]
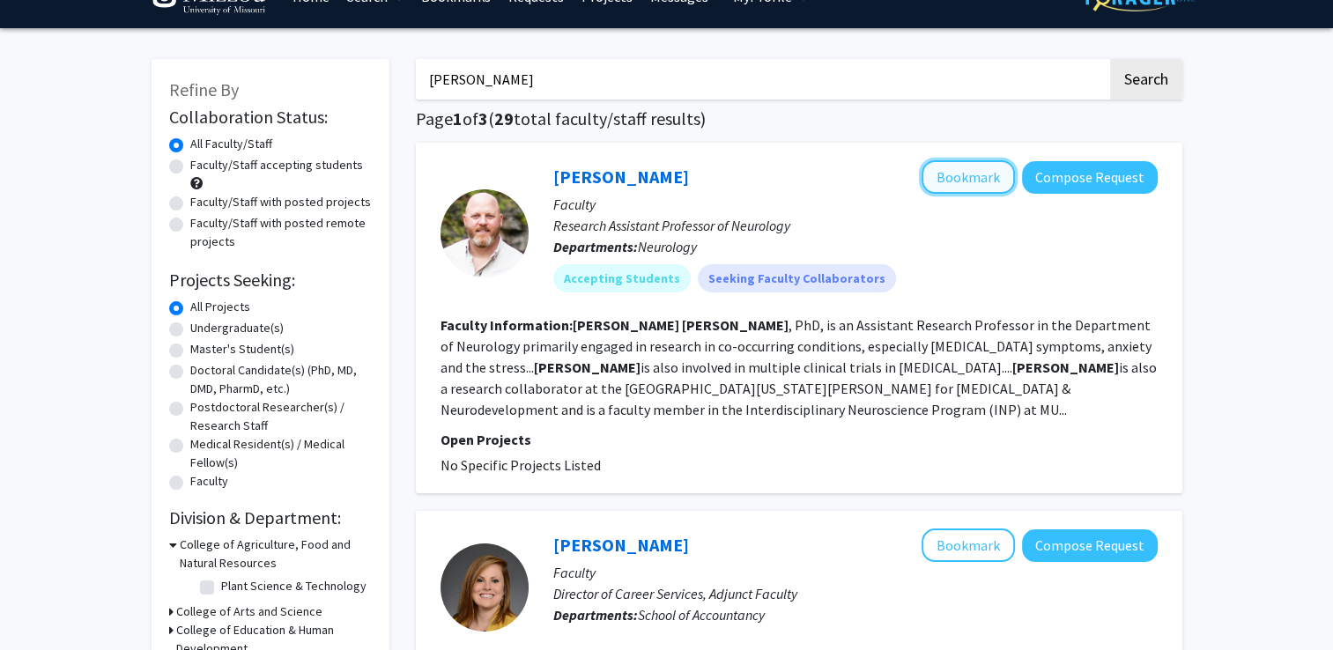
click at [961, 180] on button "Bookmark" at bounding box center [968, 176] width 93 height 33
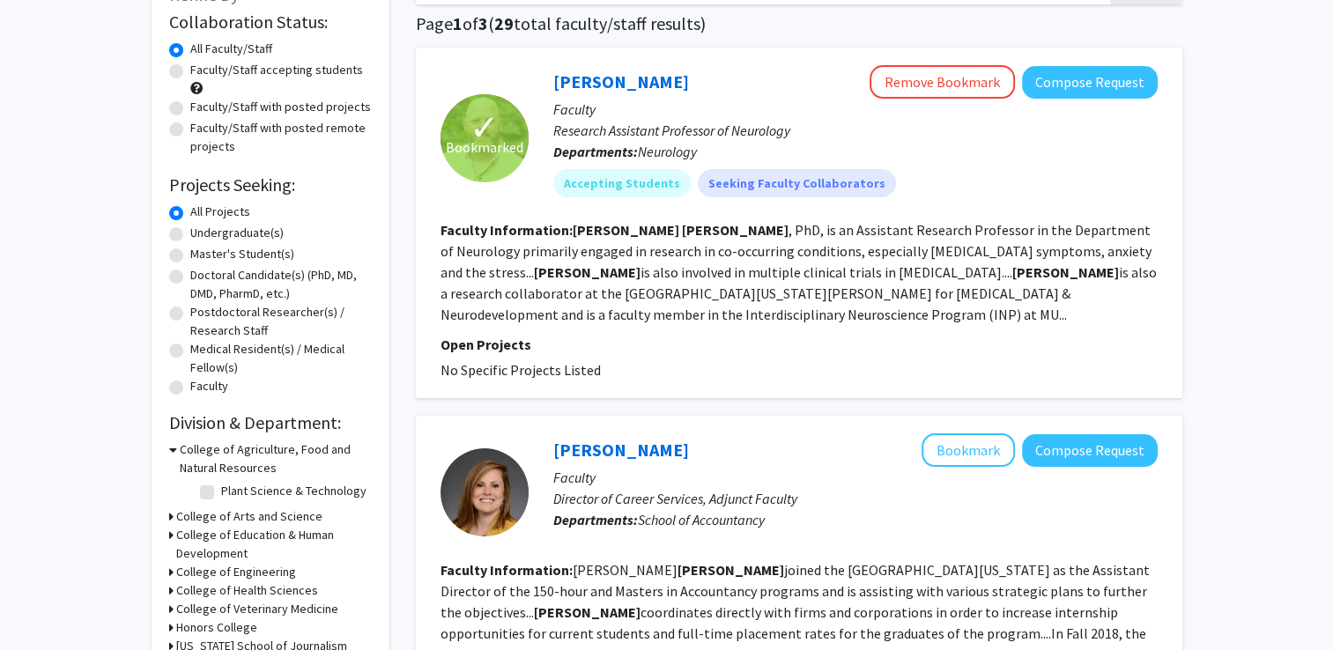
scroll to position [0, 0]
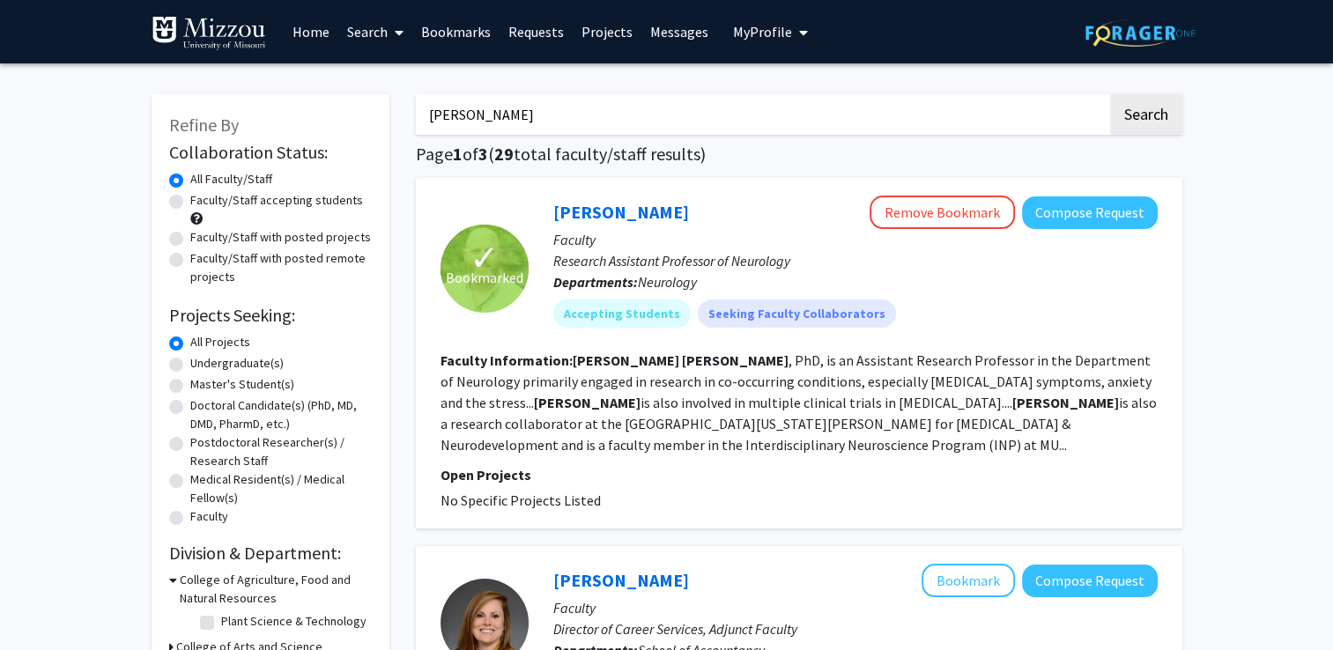
click at [568, 111] on input "[PERSON_NAME]" at bounding box center [762, 114] width 692 height 41
type input "B"
click at [1110, 94] on button "Search" at bounding box center [1146, 114] width 72 height 41
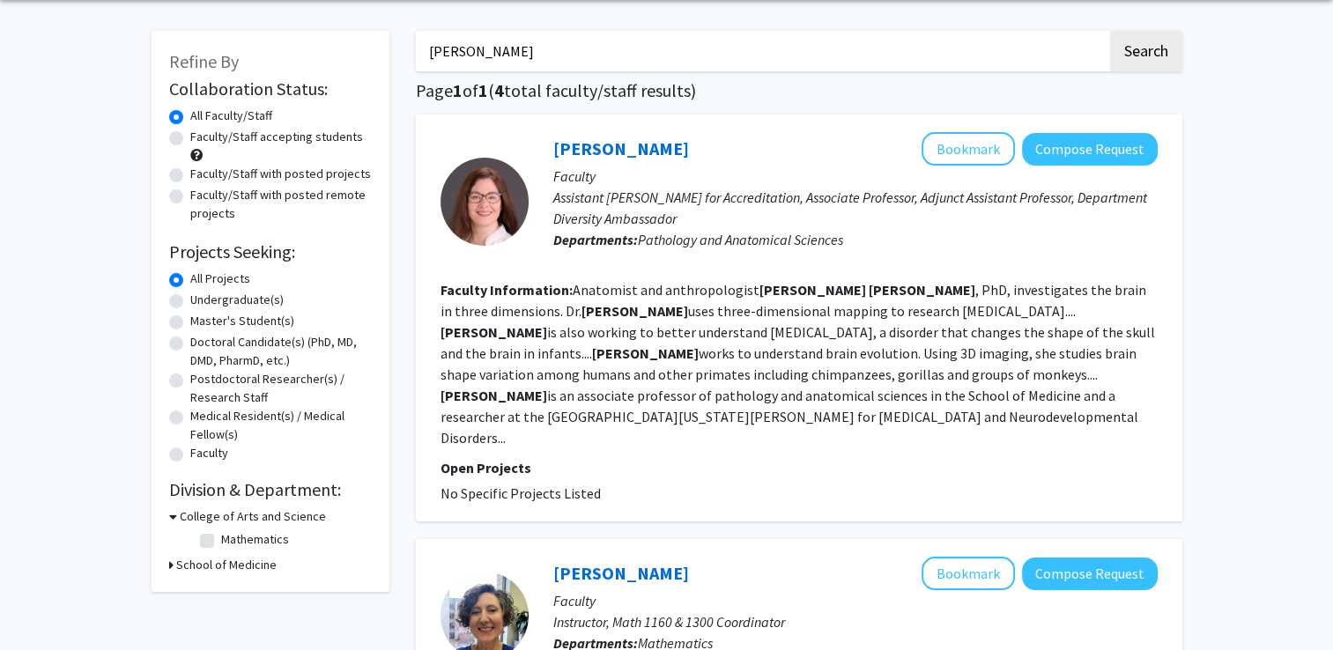
scroll to position [65, 0]
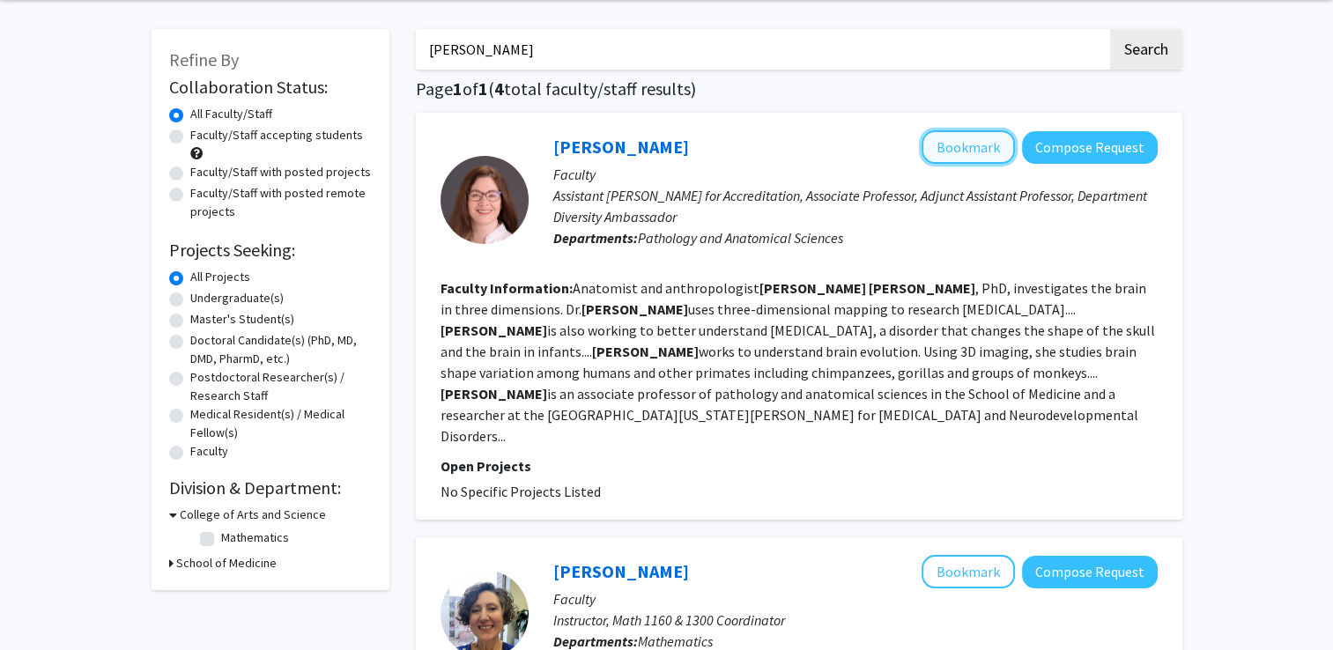
click at [973, 146] on button "Bookmark" at bounding box center [968, 146] width 93 height 33
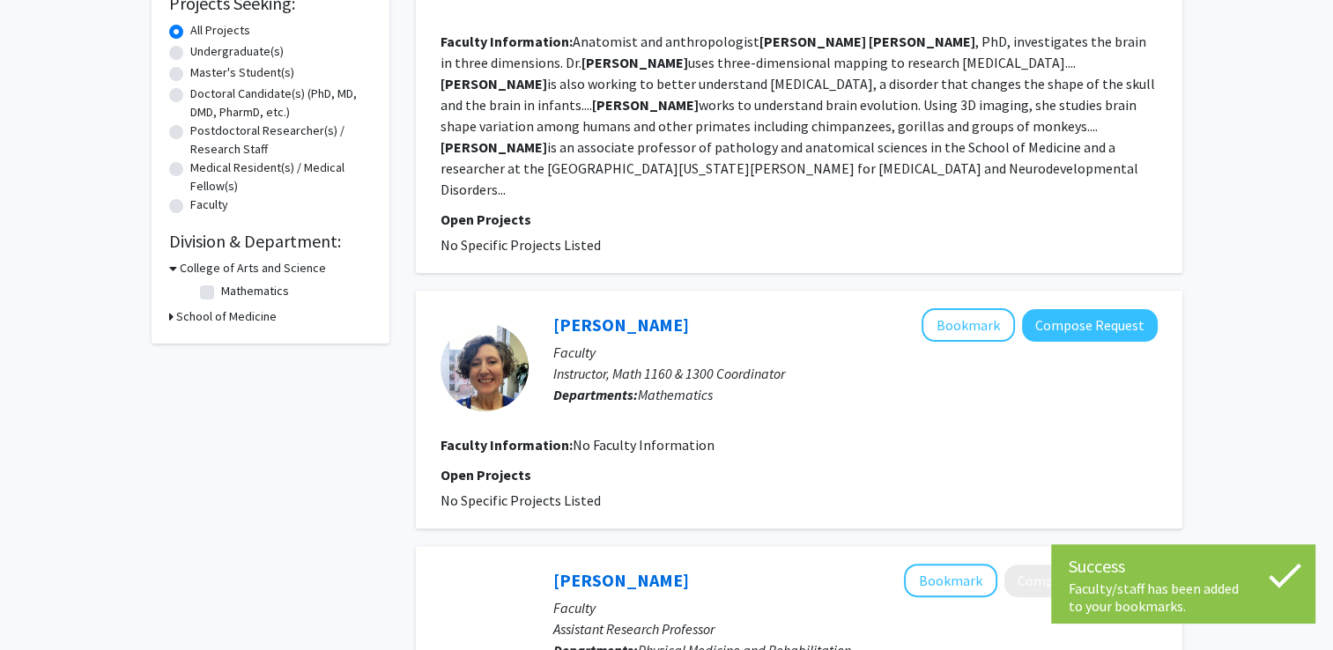
scroll to position [0, 0]
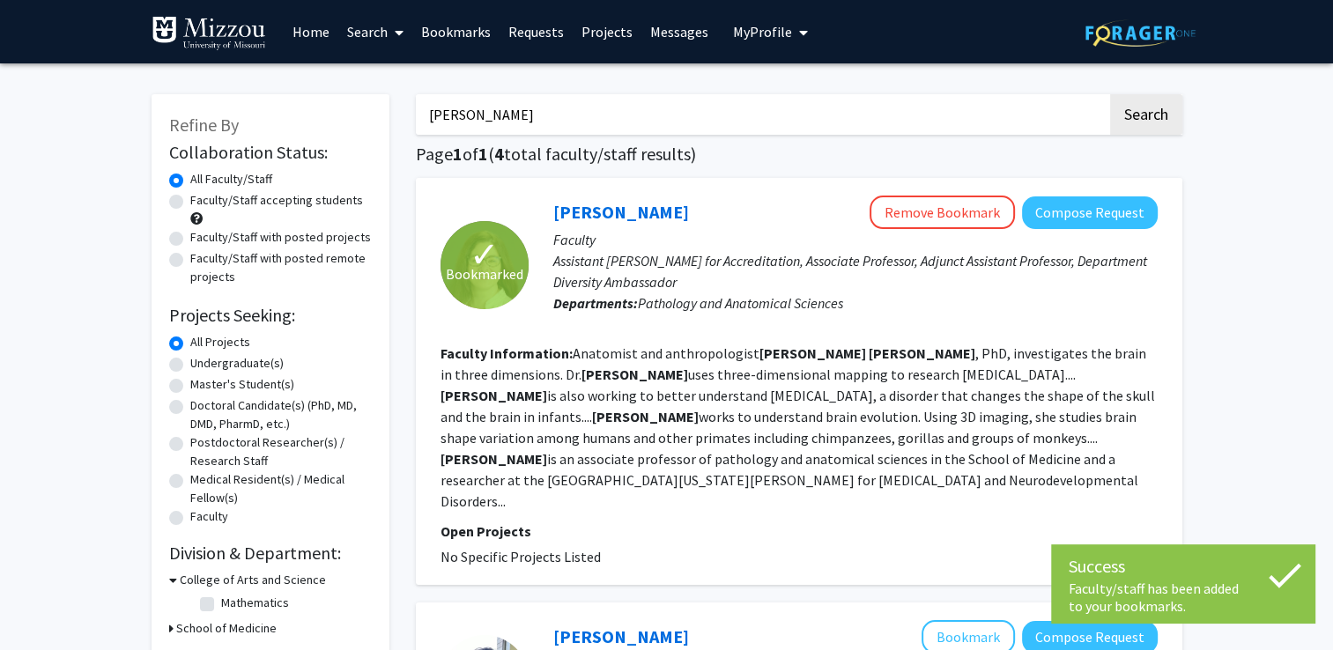
click at [576, 115] on input "[PERSON_NAME]" at bounding box center [762, 114] width 692 height 41
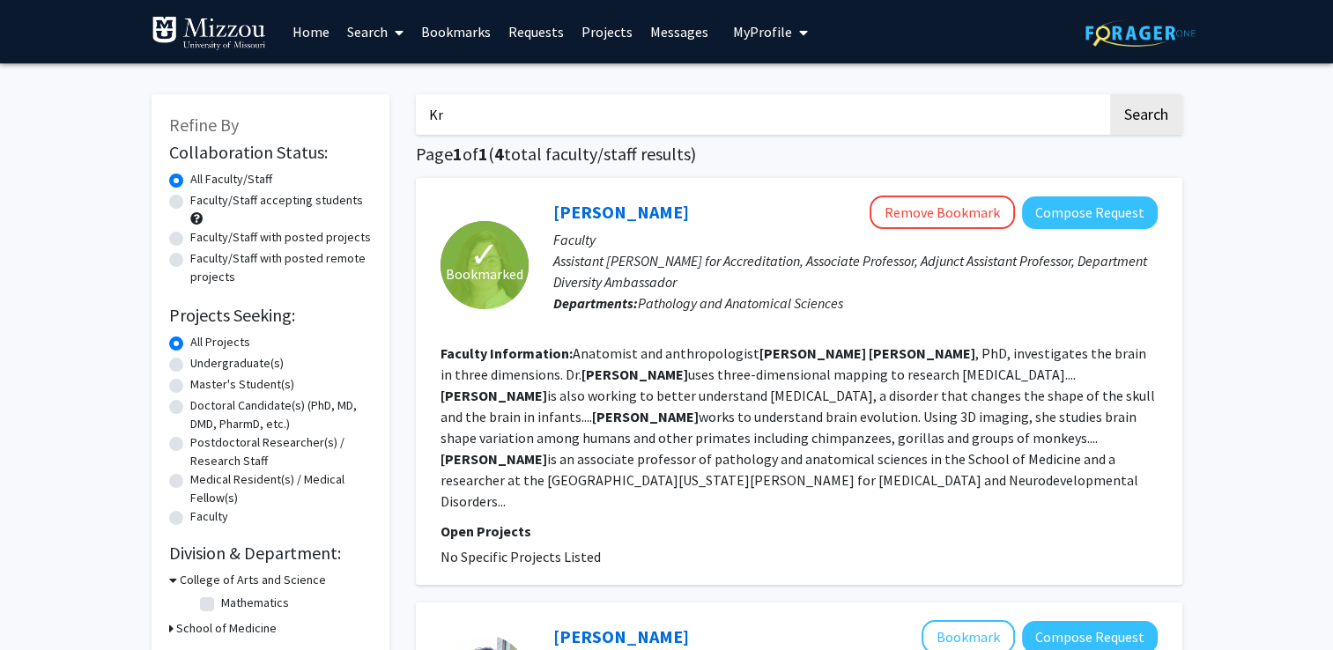
type input "K"
click at [1110, 94] on button "Search" at bounding box center [1146, 114] width 72 height 41
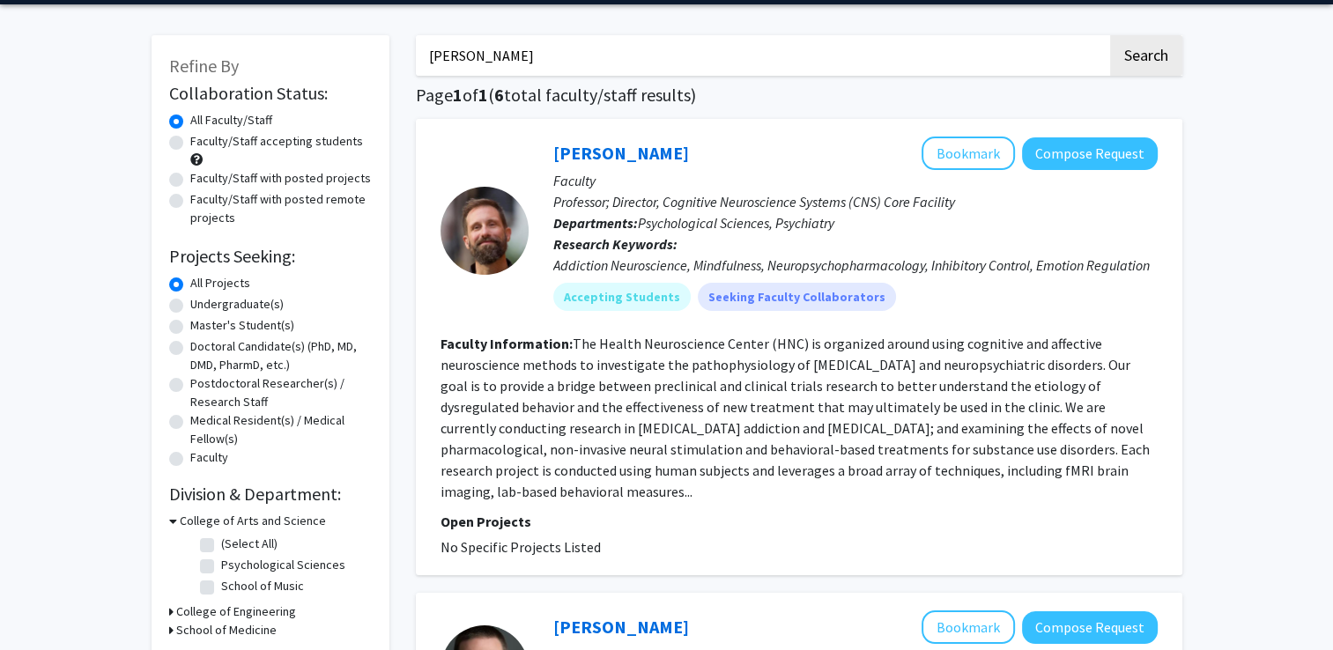
scroll to position [58, 0]
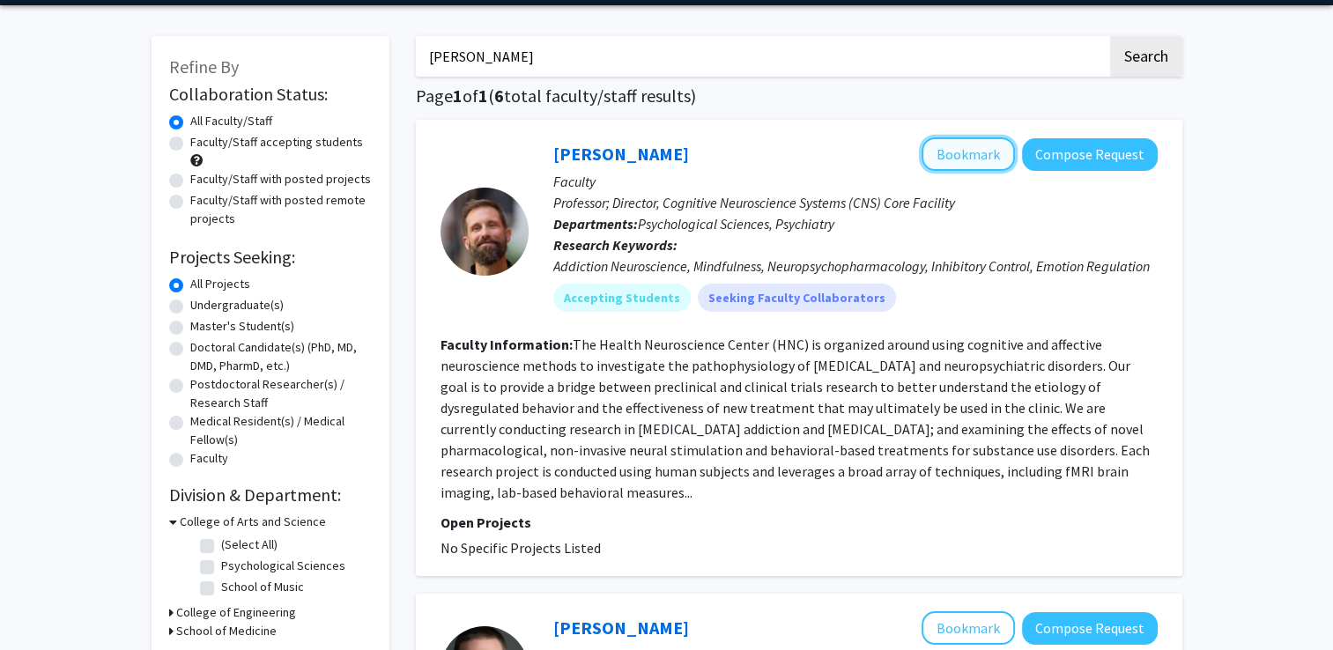
click at [958, 156] on button "Bookmark" at bounding box center [968, 153] width 93 height 33
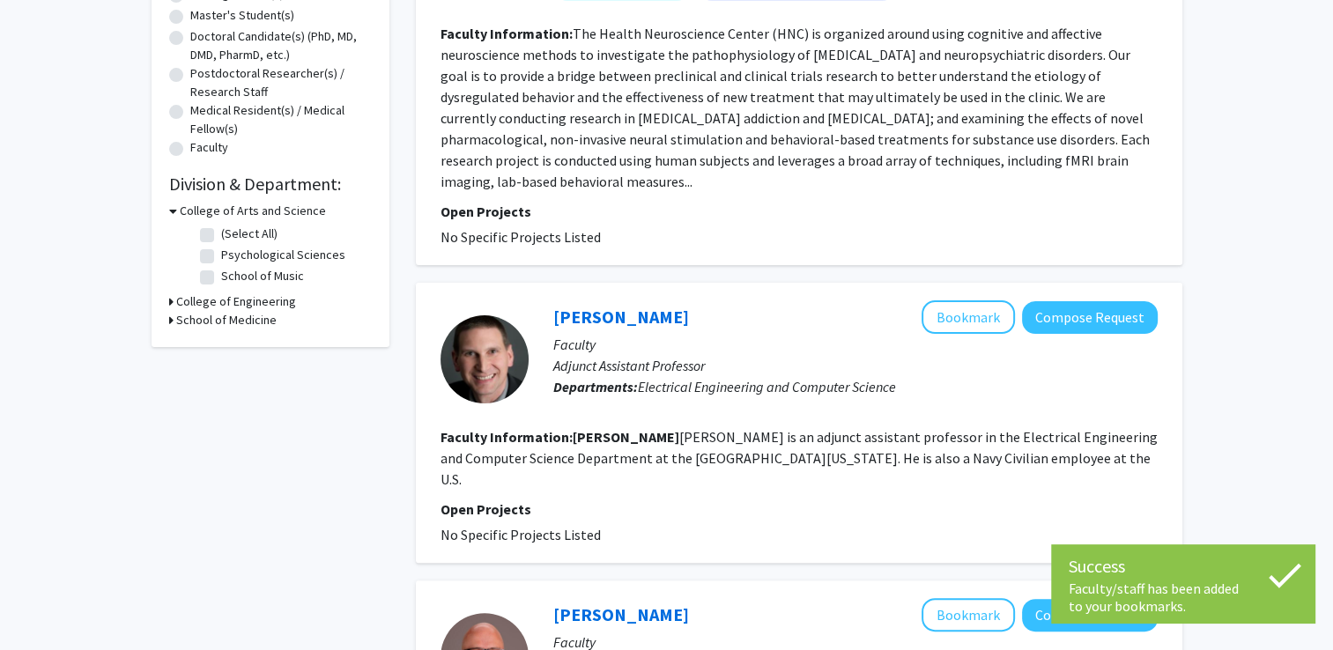
scroll to position [0, 0]
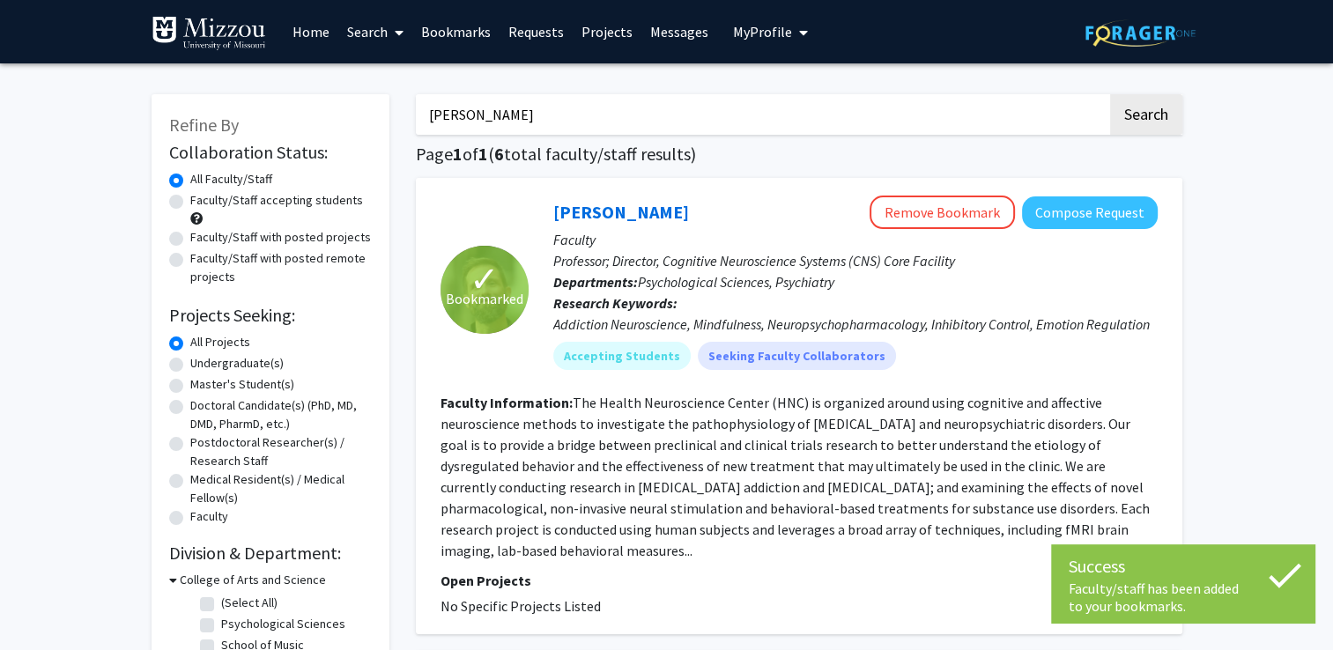
click at [612, 128] on input "[PERSON_NAME]" at bounding box center [762, 114] width 692 height 41
type input "B"
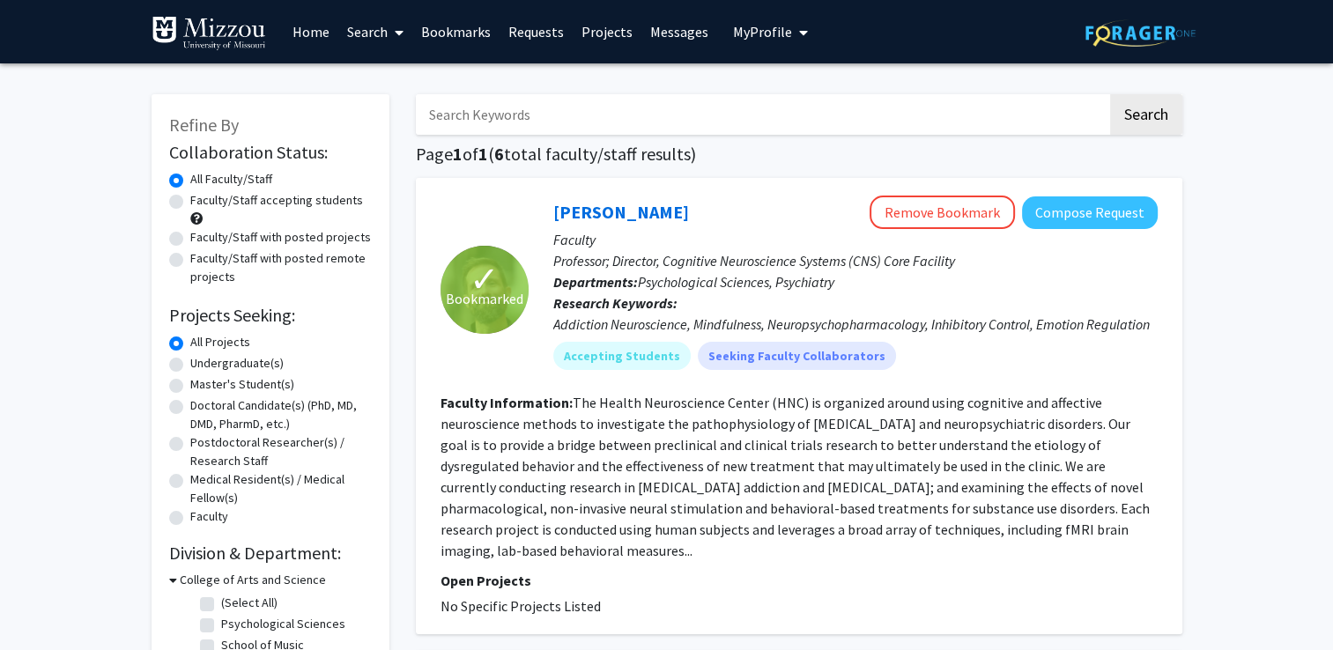
click at [466, 34] on link "Bookmarks" at bounding box center [455, 32] width 87 height 62
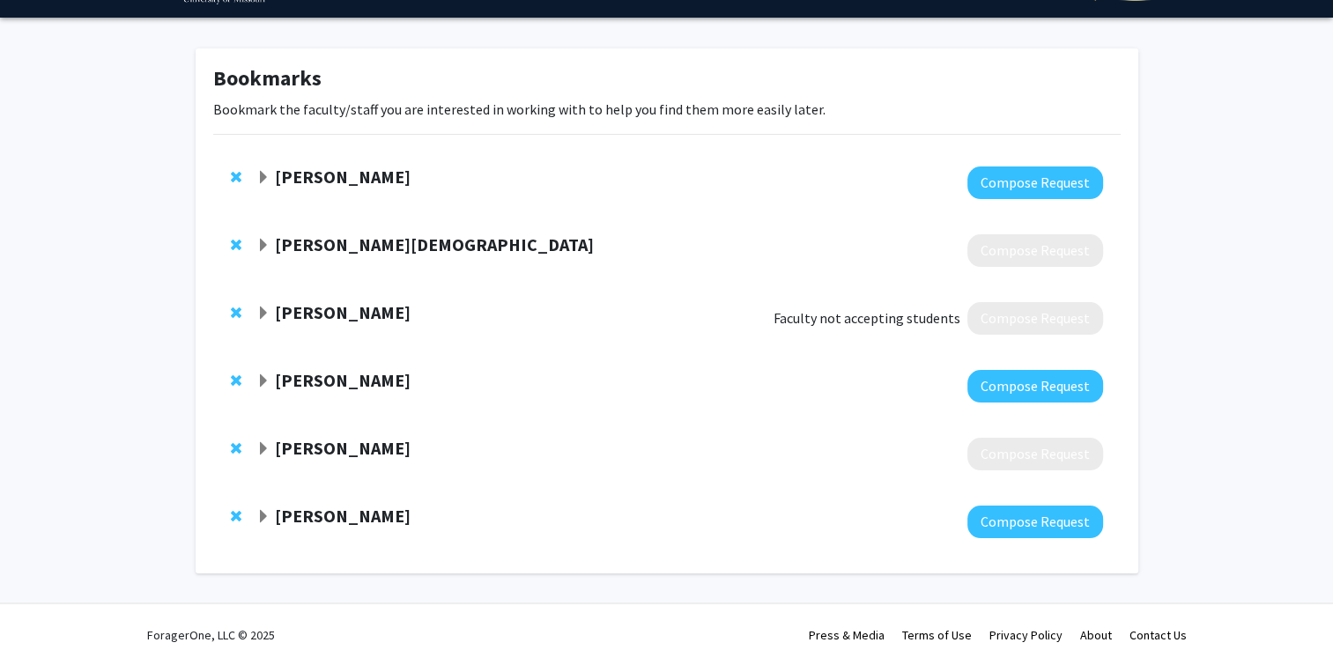
scroll to position [61, 0]
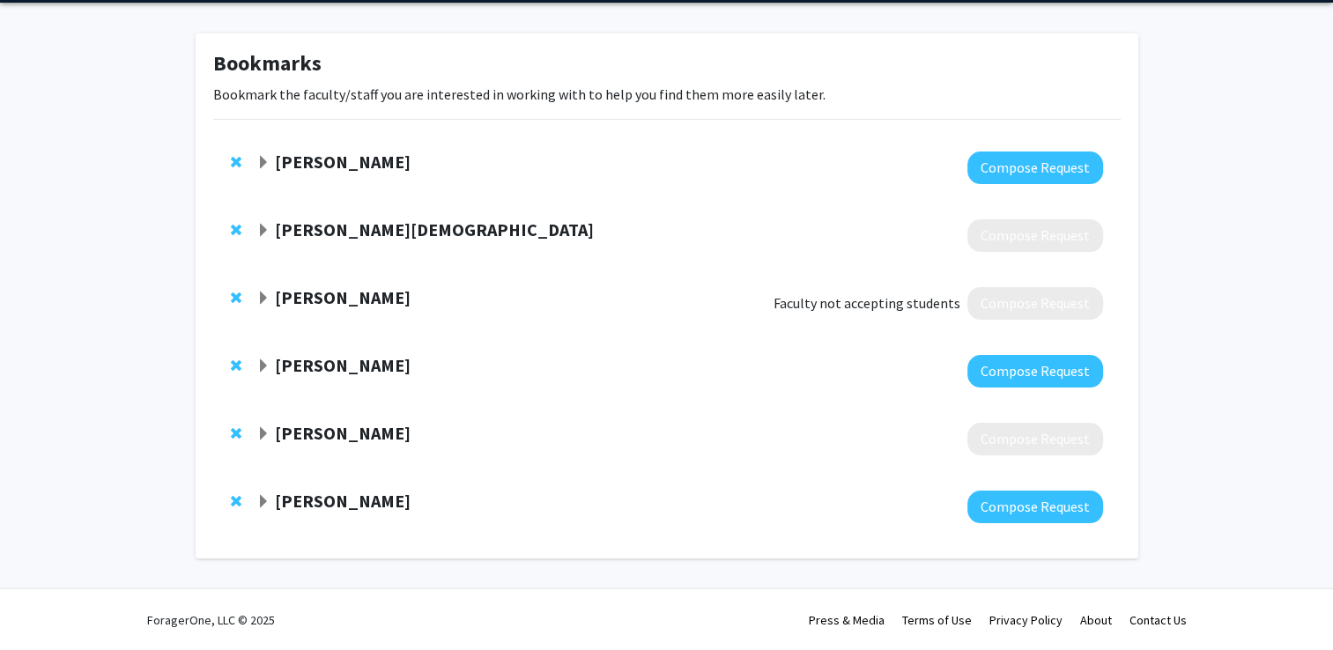
click at [264, 156] on span "Expand Nicholas Gaspelin Bookmark" at bounding box center [263, 163] width 14 height 14
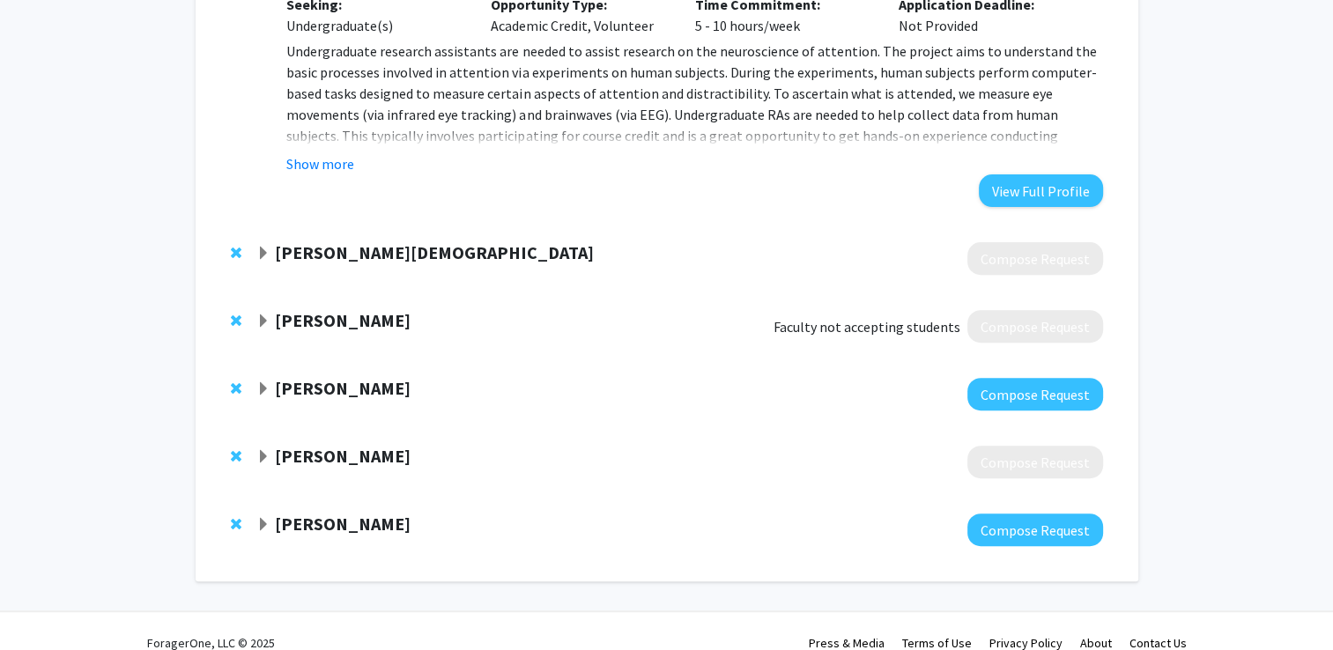
scroll to position [596, 0]
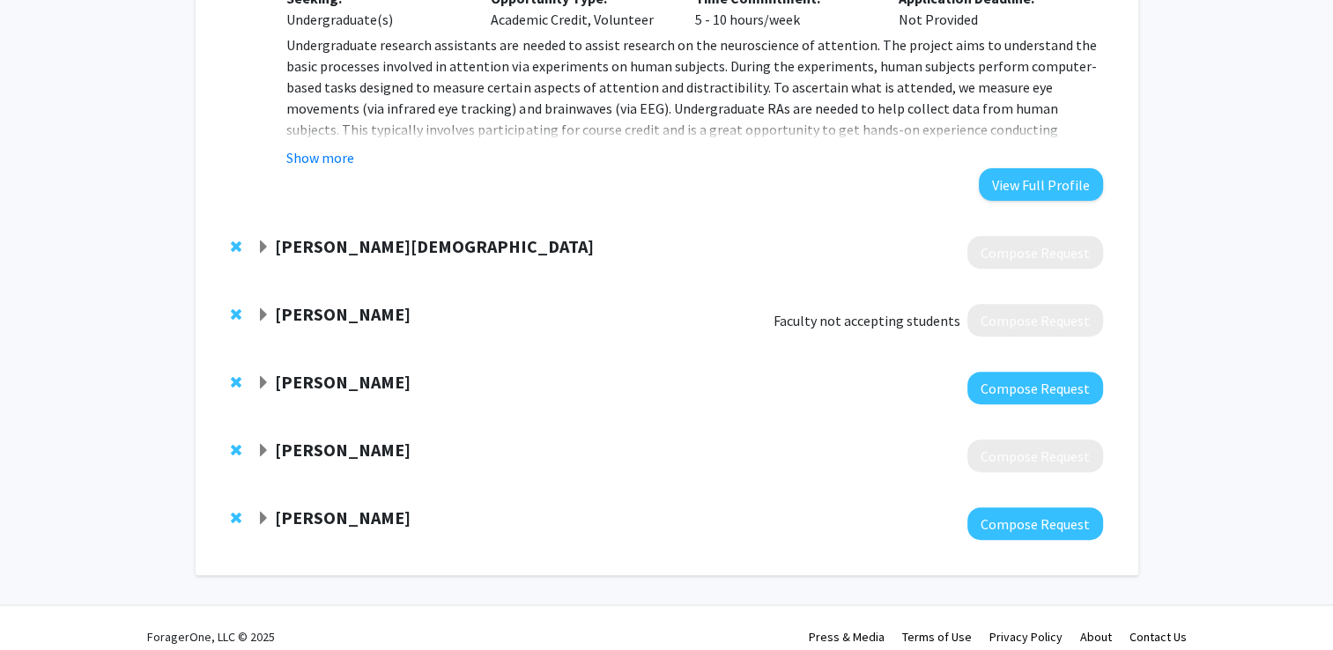
click at [262, 243] on span "Expand Shawn Christ Bookmark" at bounding box center [263, 248] width 14 height 14
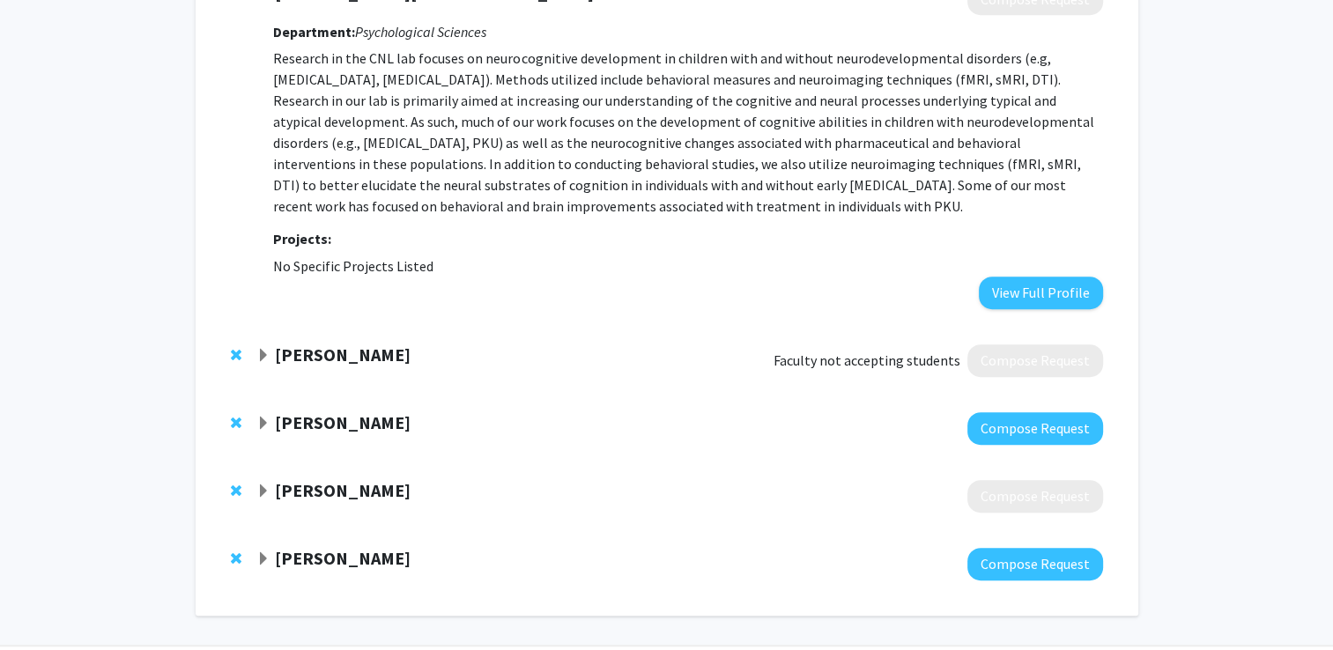
scroll to position [850, 0]
click at [261, 352] on span "Expand Roberto Ulises Cofresí-Bonilla Bookmark" at bounding box center [263, 355] width 14 height 14
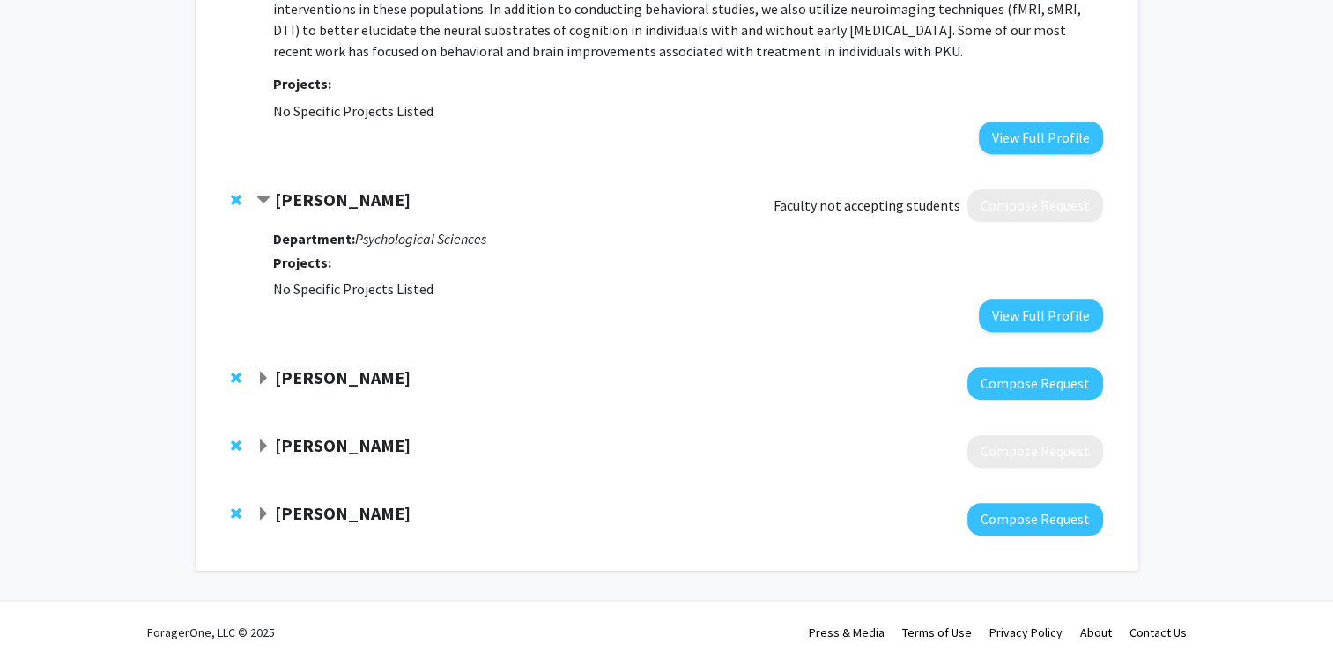
scroll to position [1017, 0]
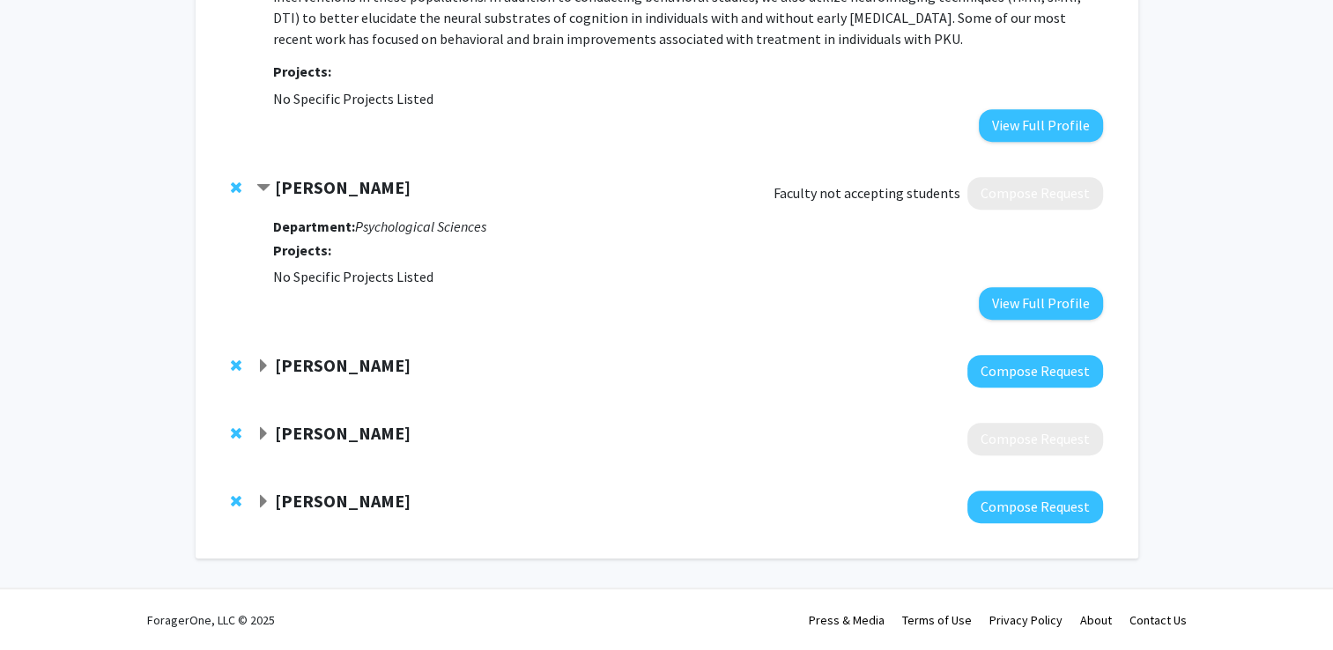
click at [261, 367] on span "Expand Brad Ferguson Bookmark" at bounding box center [263, 367] width 14 height 14
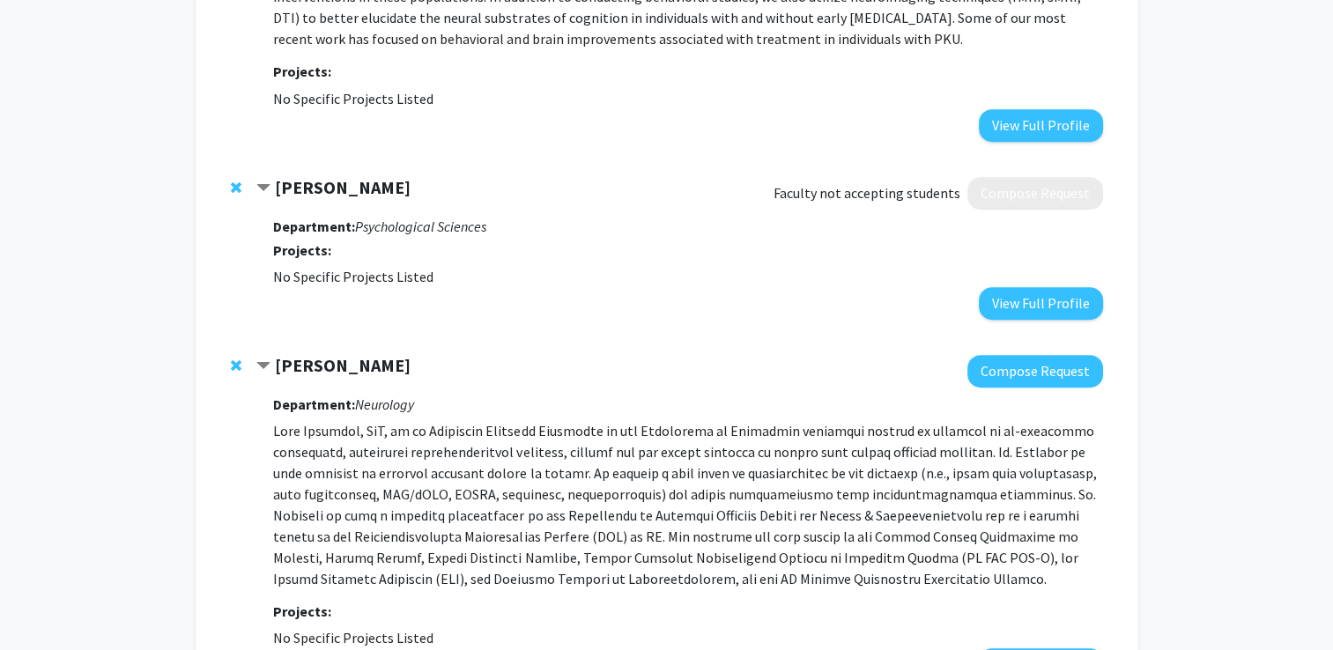
scroll to position [1311, 0]
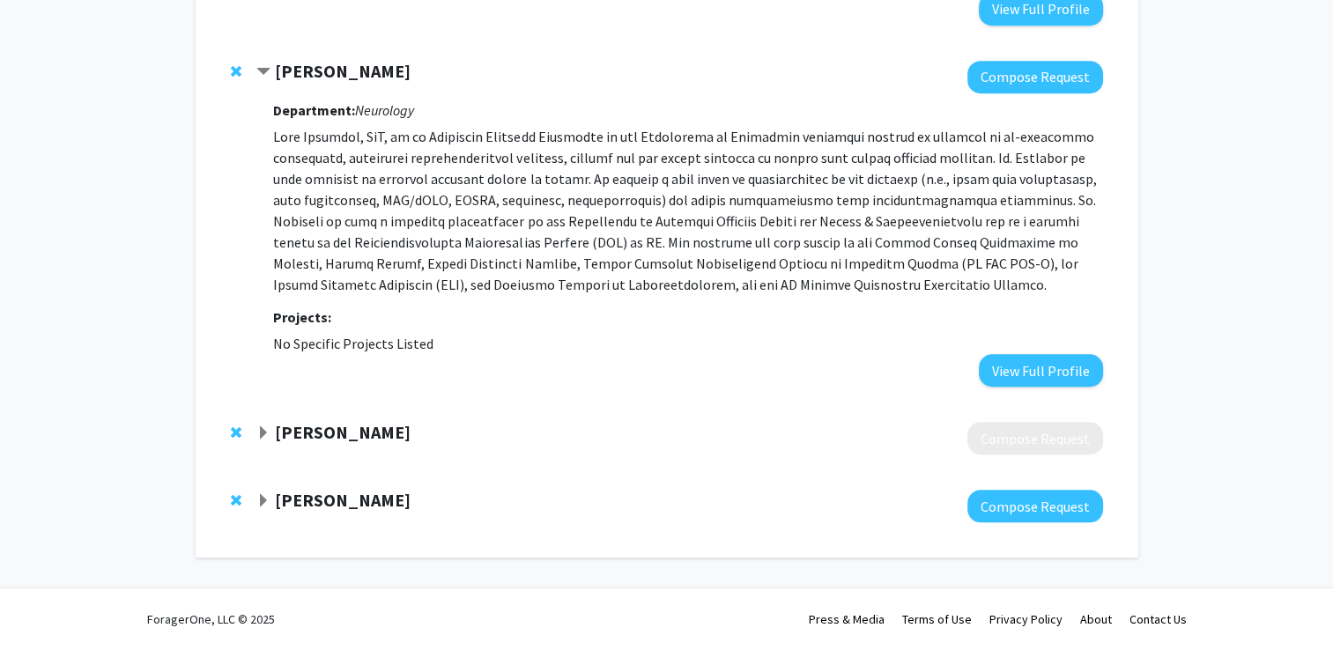
click at [265, 427] on span "Expand Kristina Aldridge Bookmark" at bounding box center [263, 434] width 14 height 14
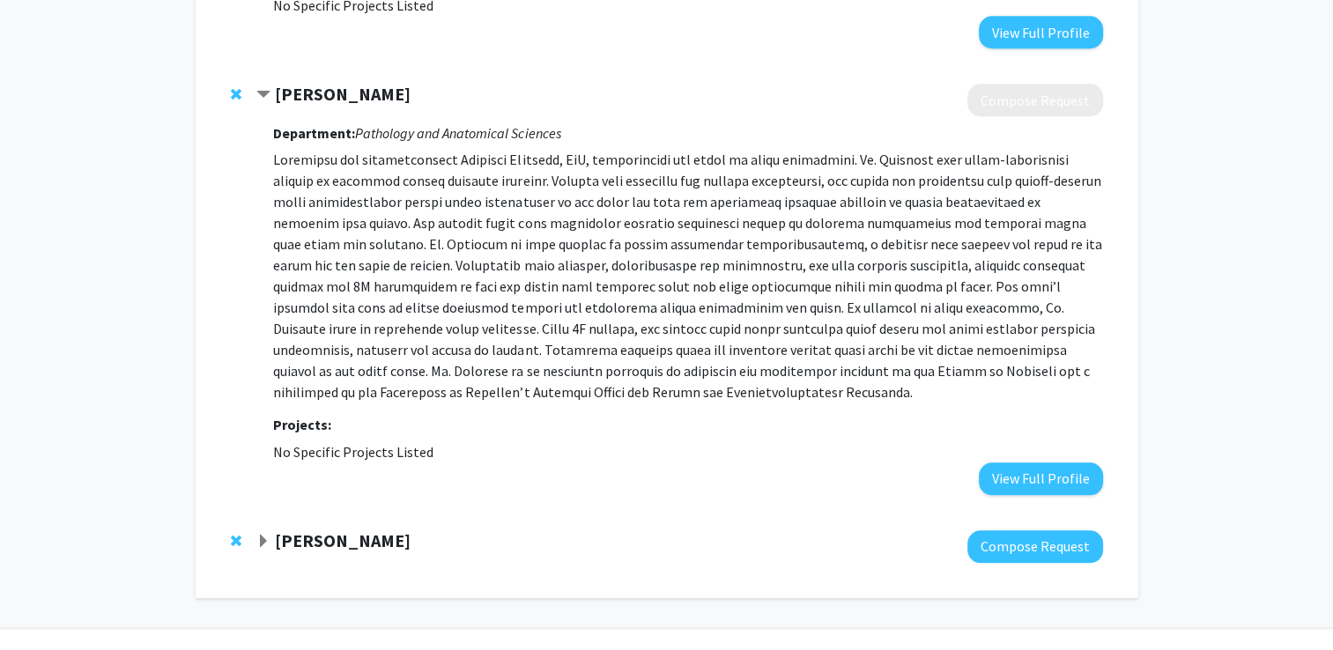
scroll to position [1690, 0]
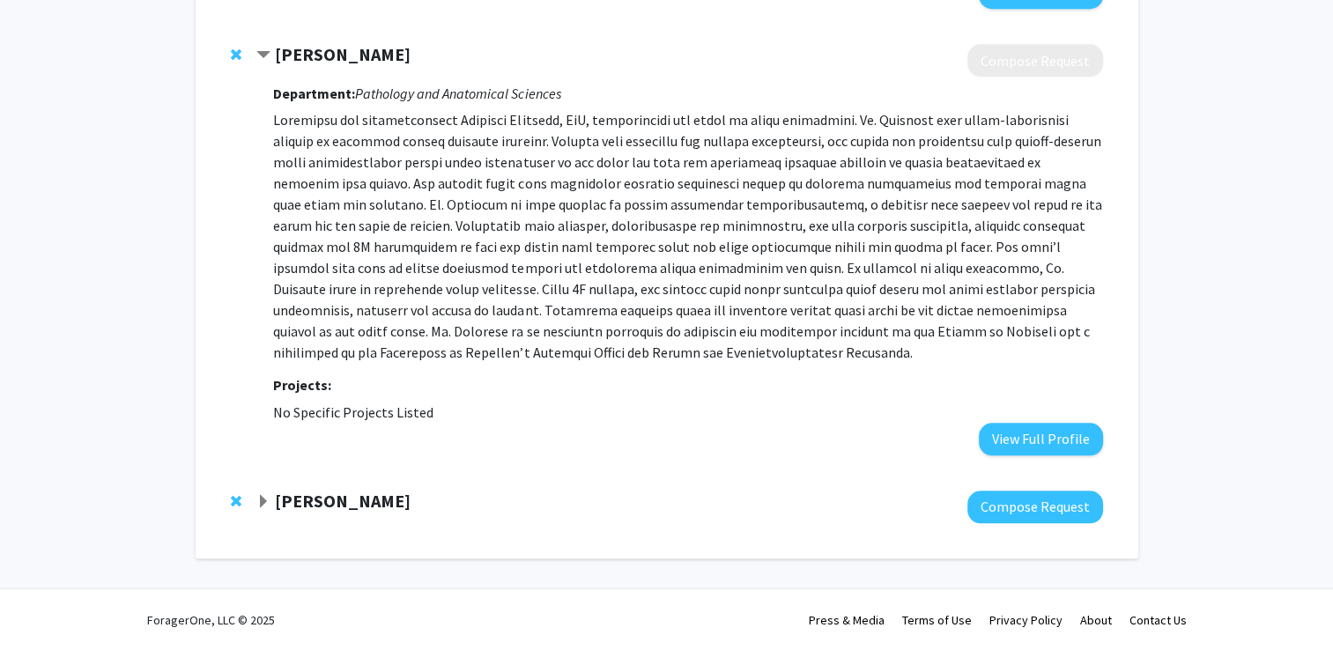
click at [263, 500] on span "Expand Brett Froeliger Bookmark" at bounding box center [263, 502] width 14 height 14
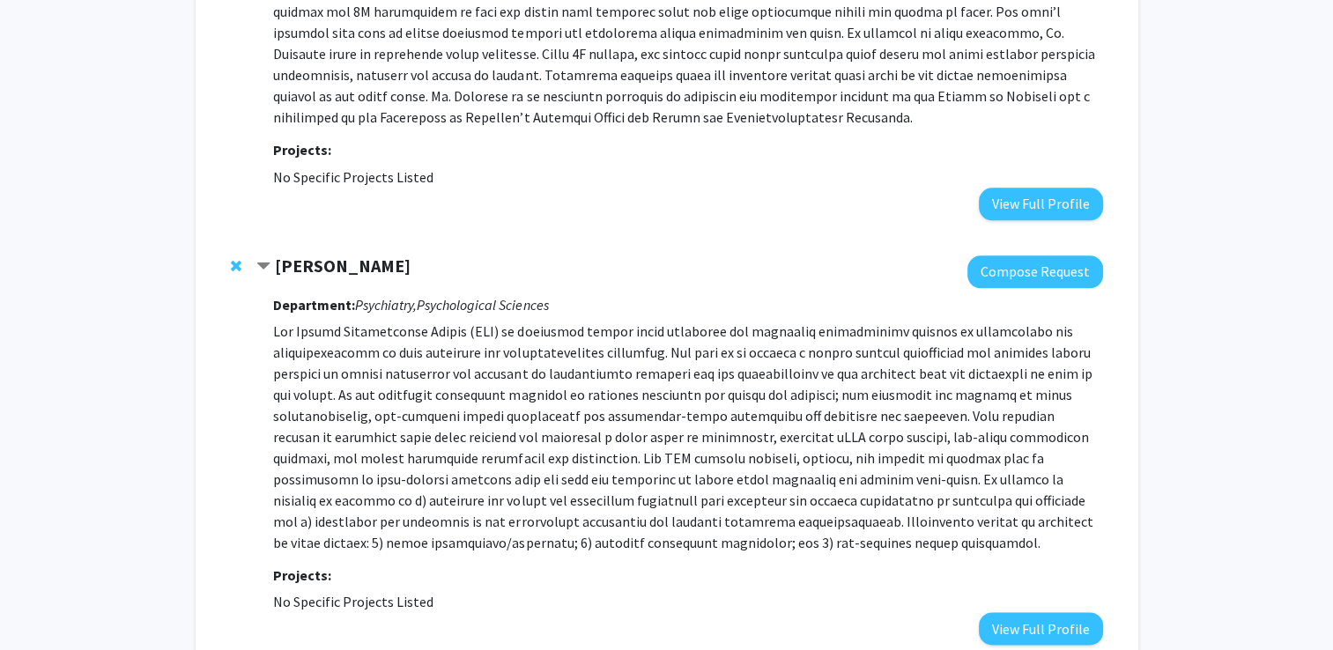
scroll to position [2046, 0]
